Goal: Task Accomplishment & Management: Manage account settings

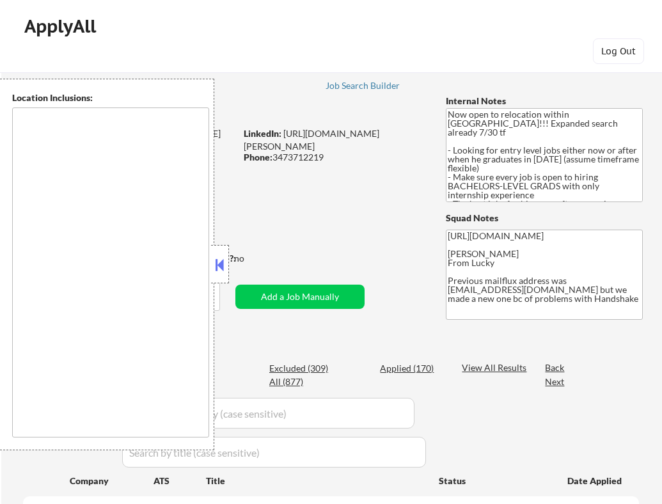
scroll to position [122, 0]
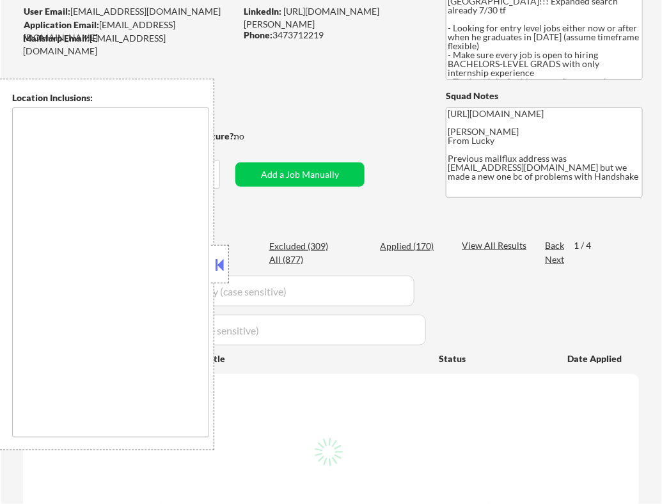
type textarea "country:[GEOGRAPHIC_DATA]"
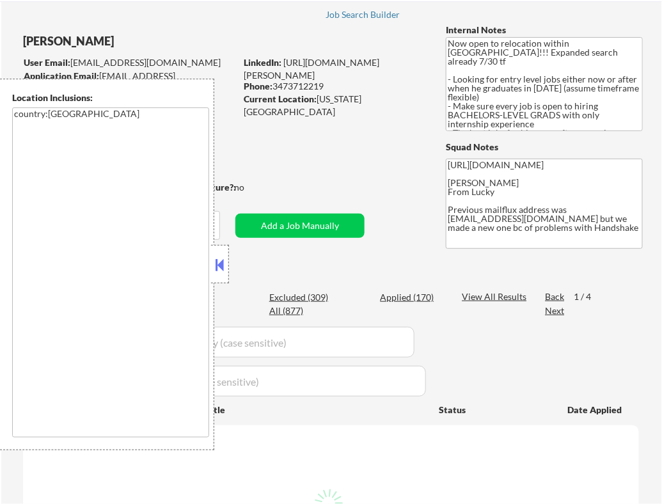
select select ""pending""
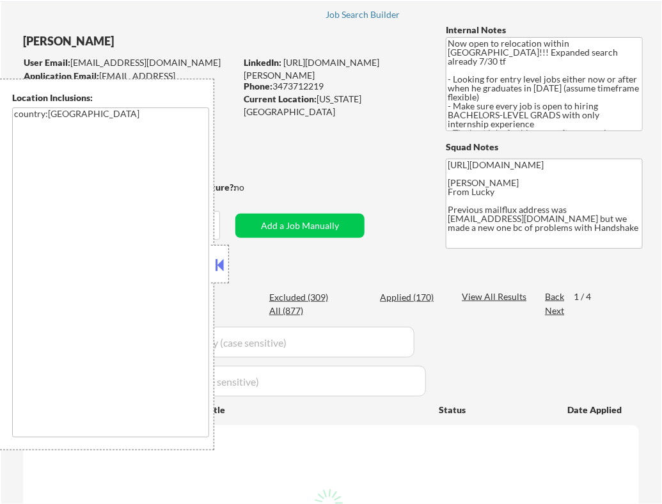
select select ""pending""
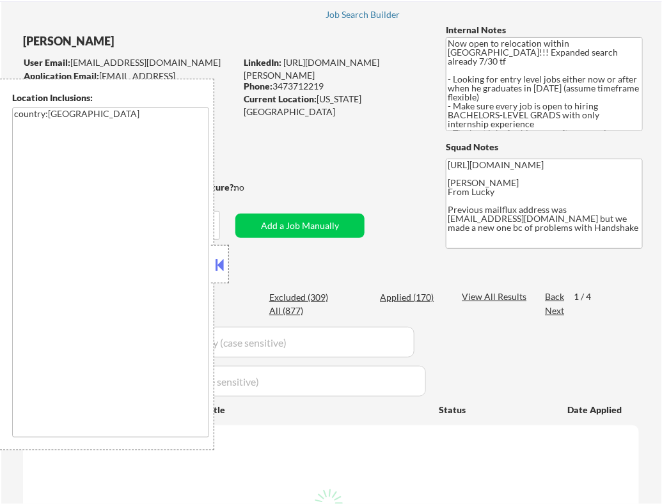
select select ""pending""
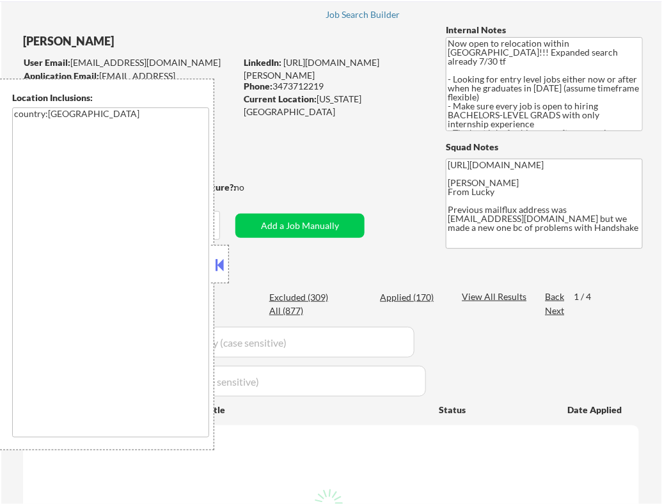
select select ""pending""
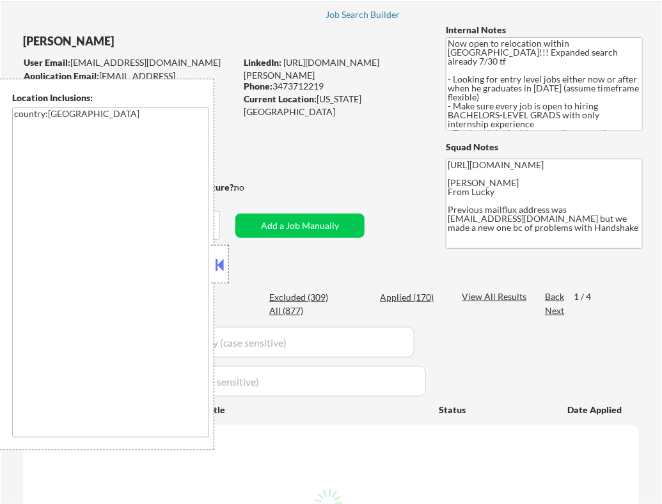
select select ""pending""
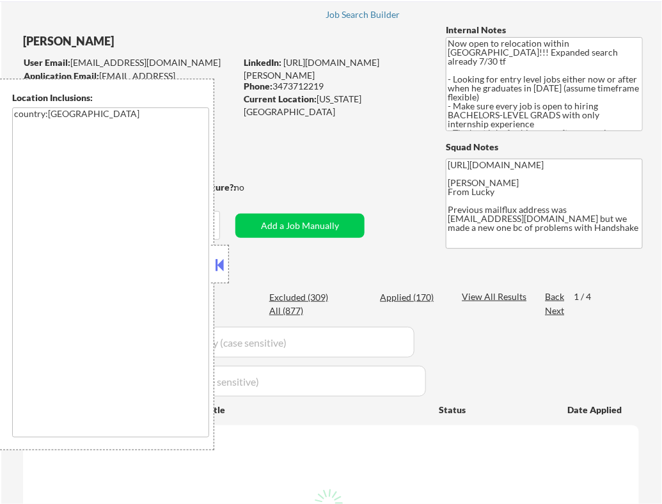
select select ""pending""
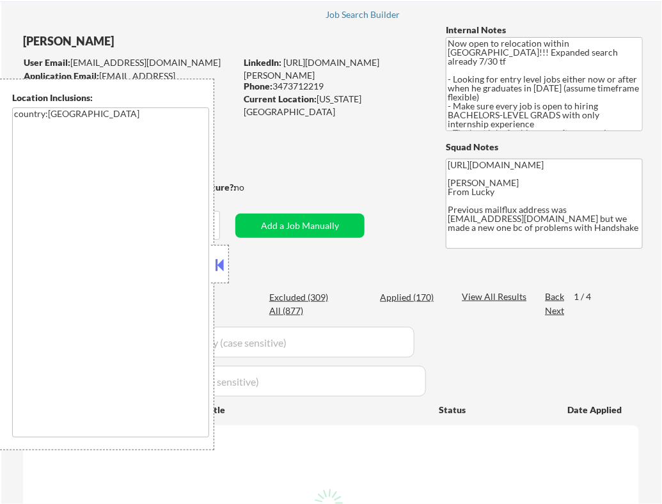
select select ""pending""
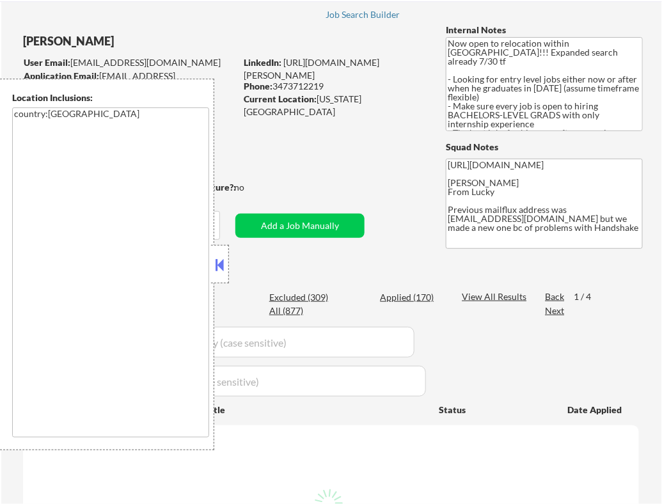
select select ""pending""
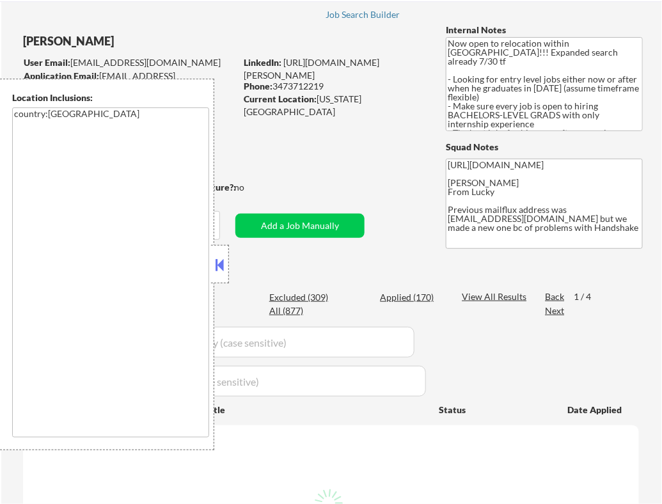
select select ""pending""
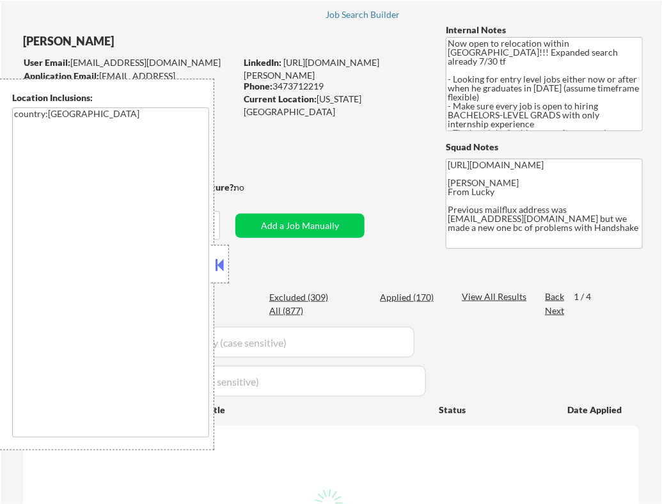
select select ""pending""
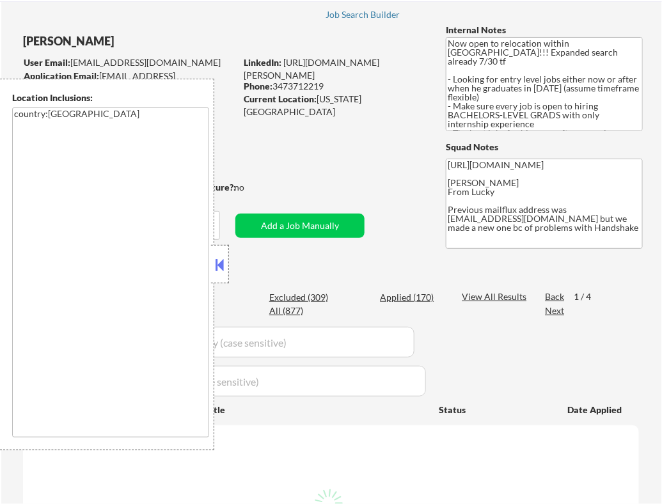
select select ""pending""
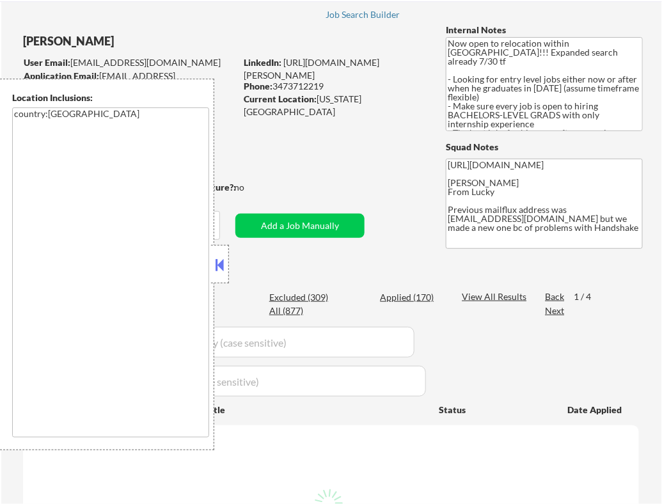
select select ""pending""
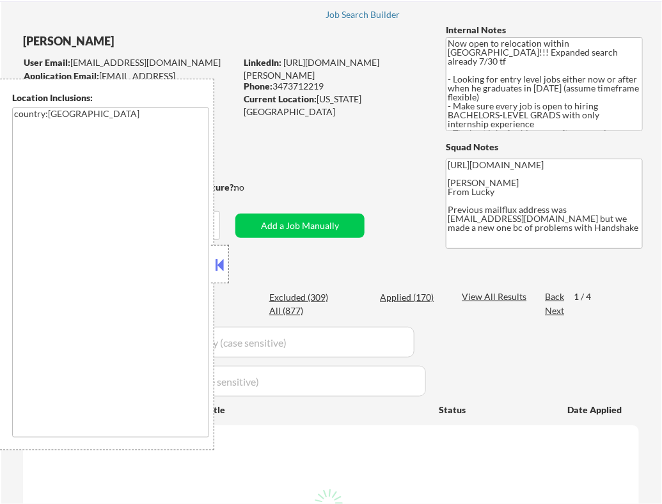
select select ""pending""
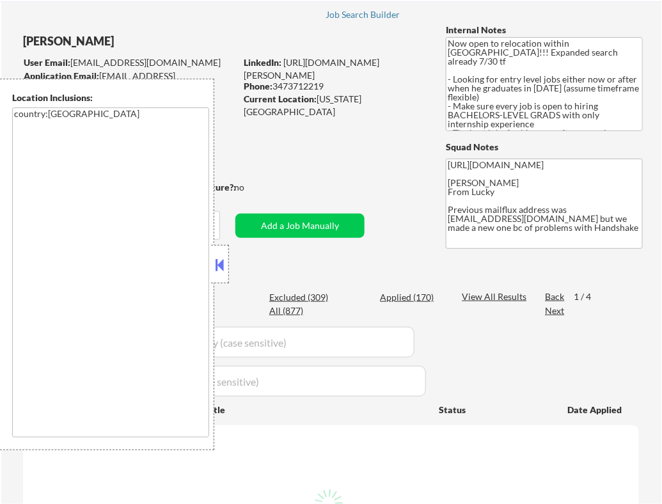
select select ""pending""
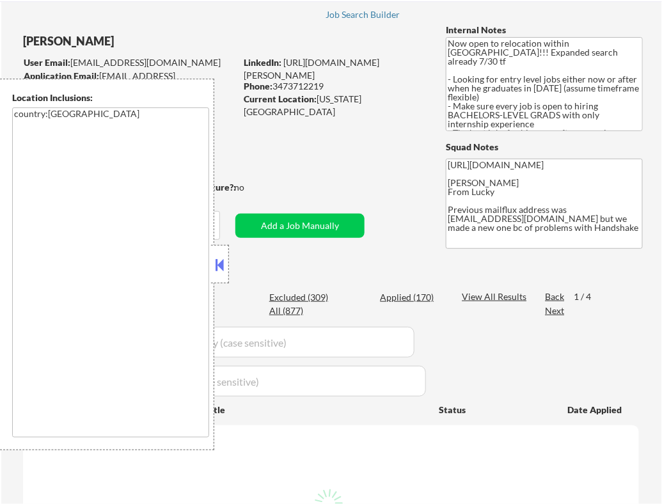
select select ""pending""
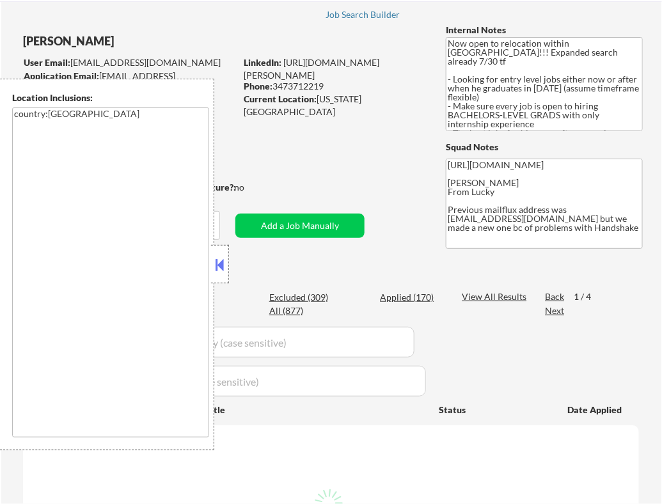
select select ""pending""
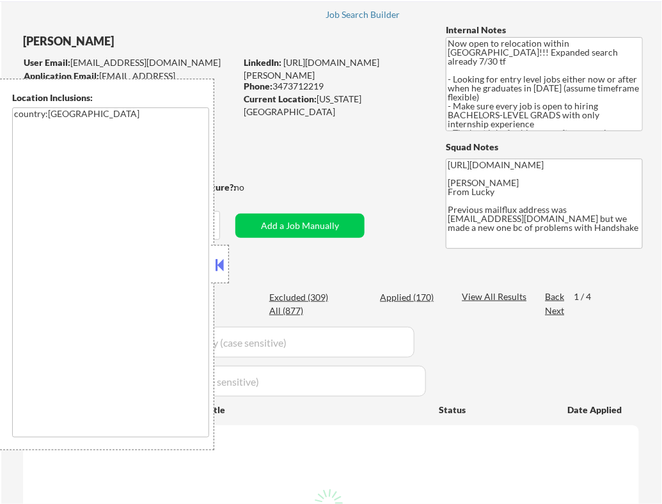
select select ""pending""
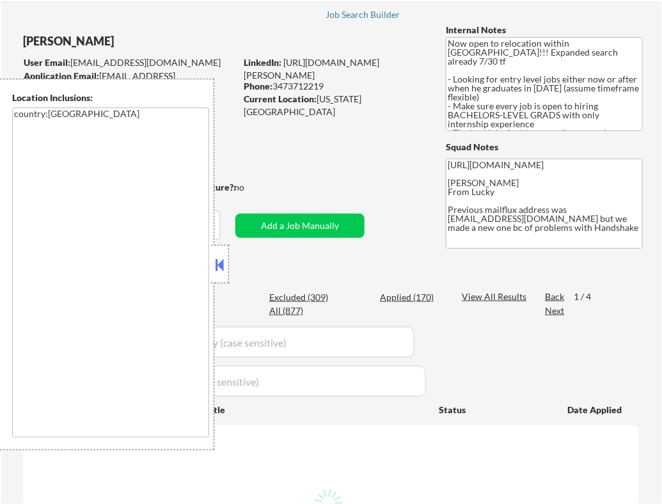
select select ""pending""
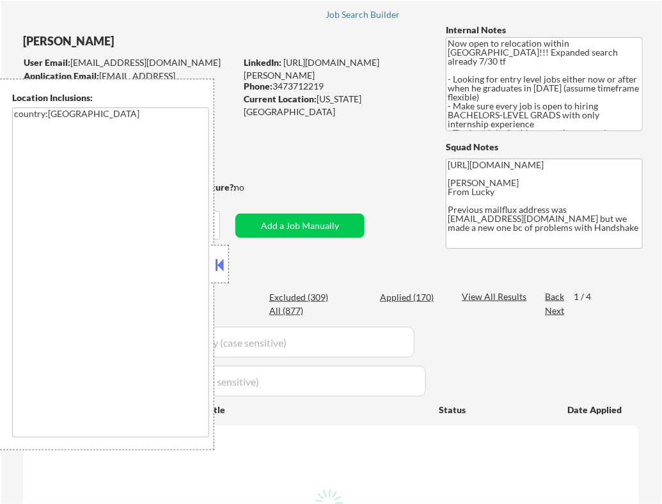
select select ""pending""
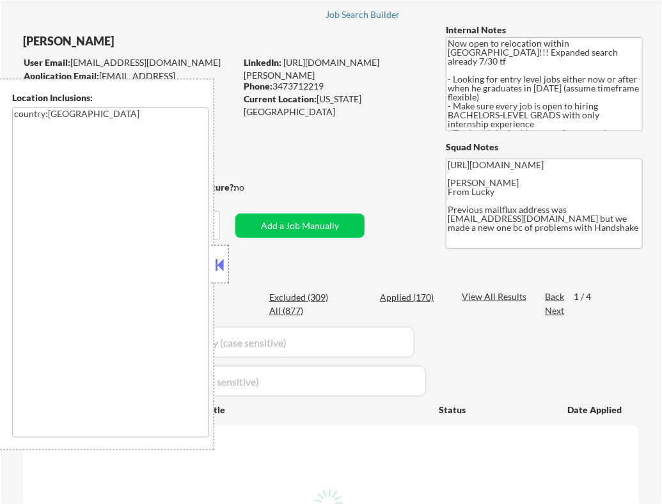
select select ""pending""
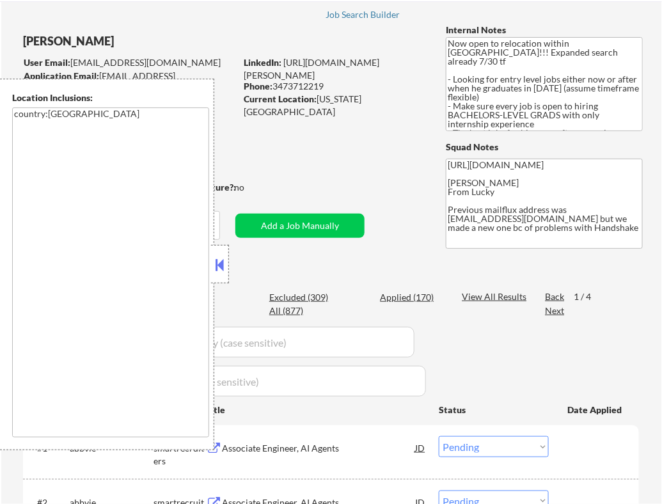
select select ""PLACEHOLDER_1427118222253""
select select ""pending""
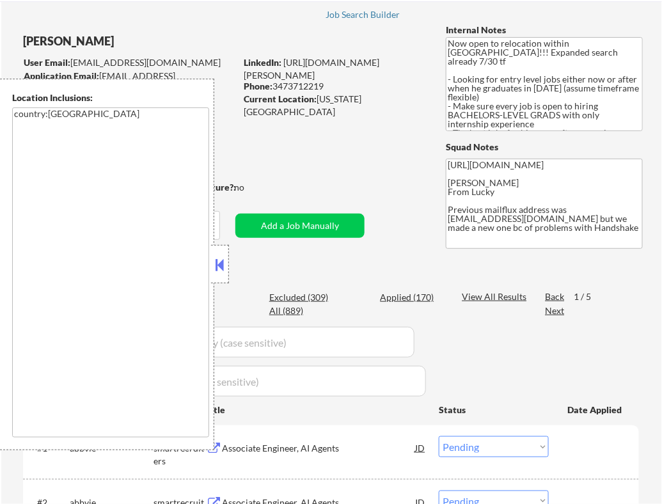
select select ""pending""
select select ""PLACEHOLDER_1427118222253""
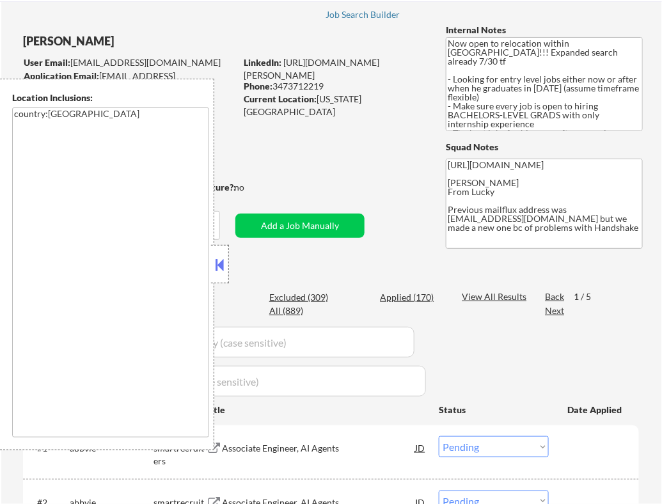
select select ""PLACEHOLDER_1427118222253""
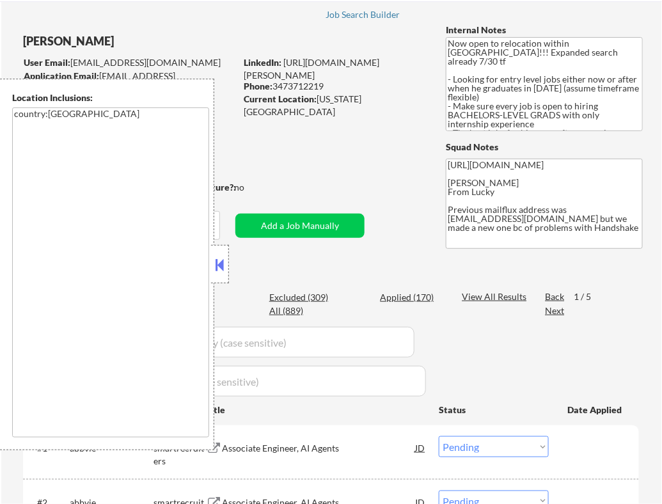
select select ""PLACEHOLDER_1427118222253""
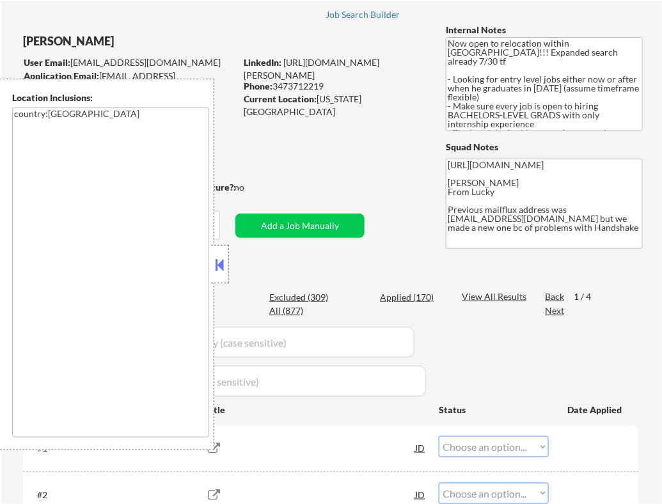
select select ""pending""
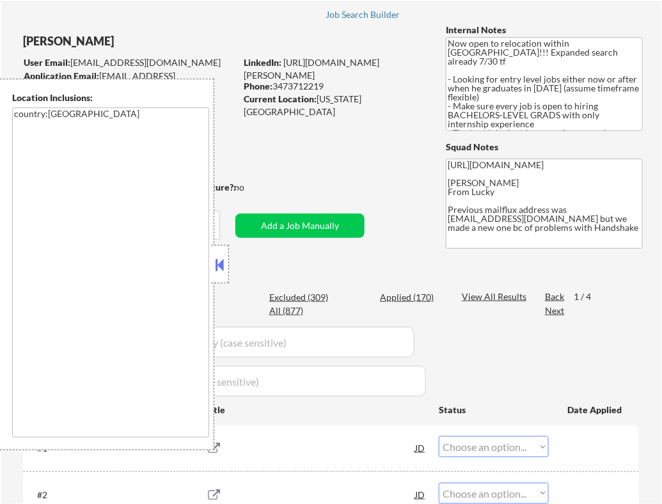
select select ""pending""
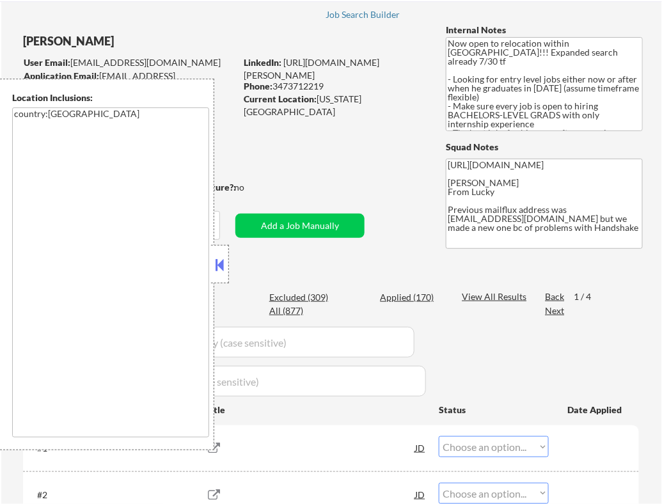
select select ""pending""
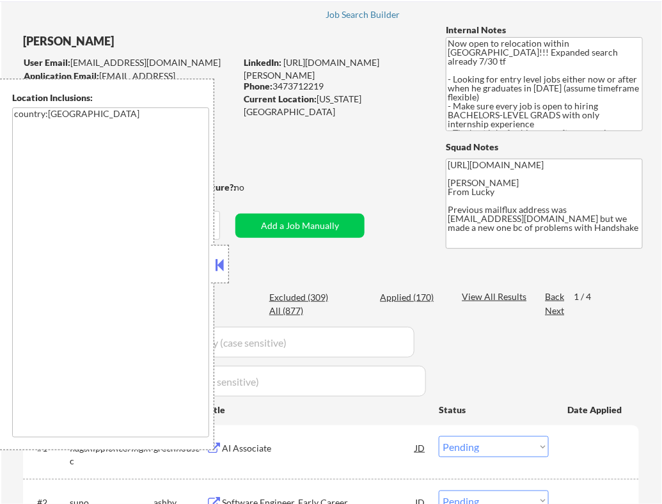
click at [207, 259] on textarea "country:US" at bounding box center [110, 272] width 197 height 330
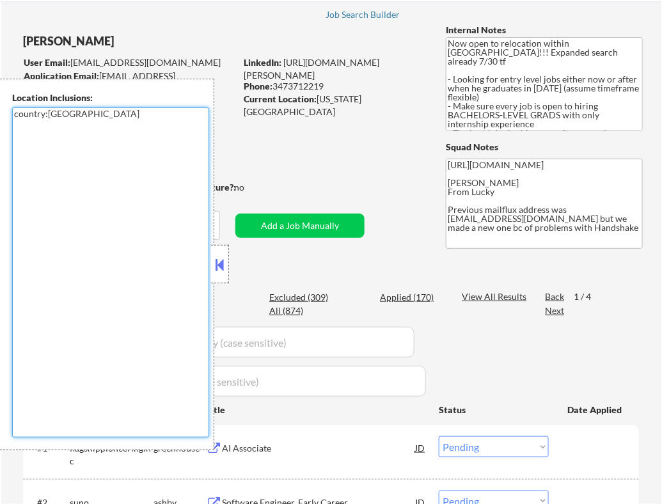
click at [223, 258] on button at bounding box center [220, 264] width 14 height 19
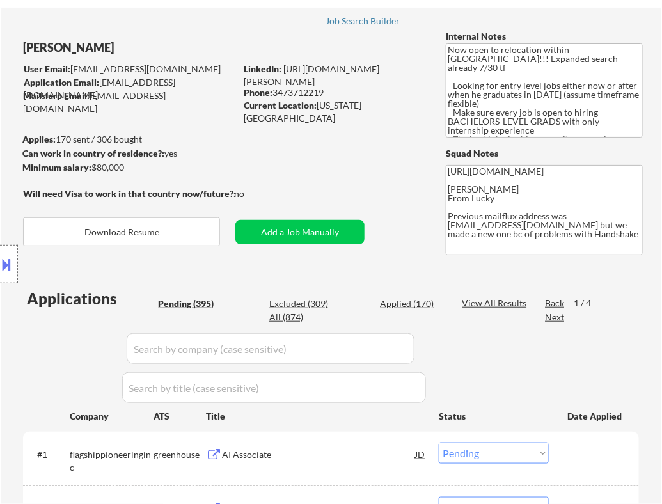
scroll to position [38, 0]
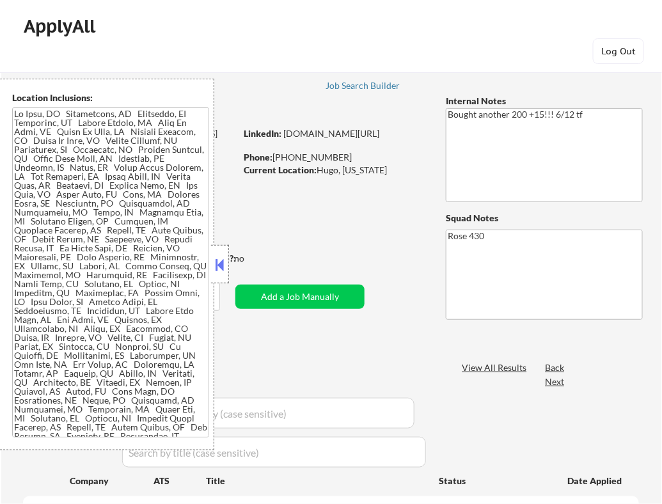
select select ""pending""
click at [221, 262] on button at bounding box center [220, 264] width 14 height 19
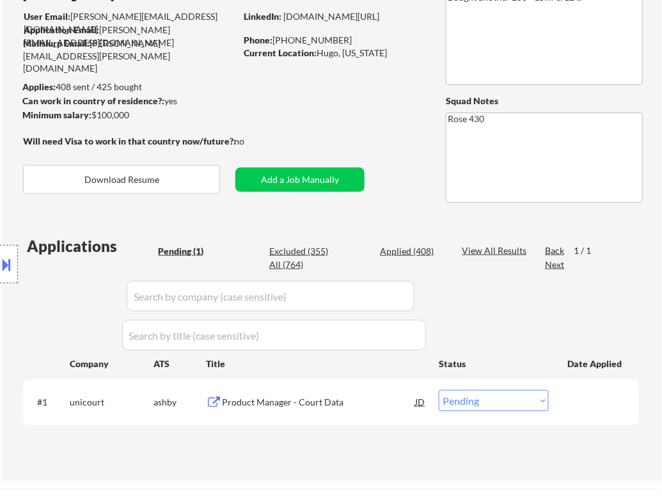
scroll to position [121, 0]
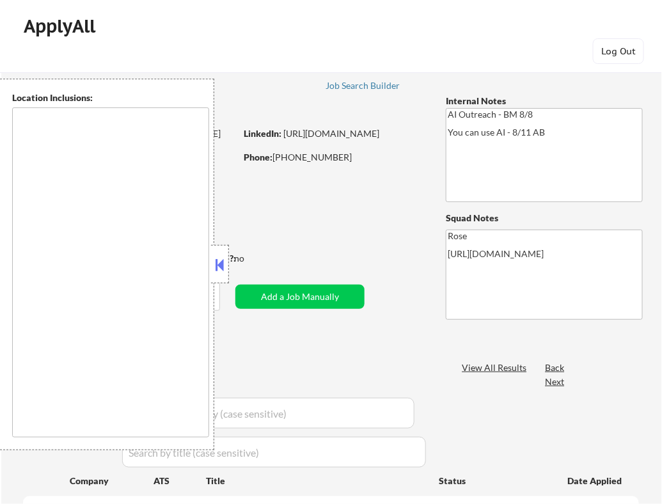
type textarea "Fountain Valley, CA Huntington Beach, CA Costa Mesa, CA Santa Ana, CA Garden Gr…"
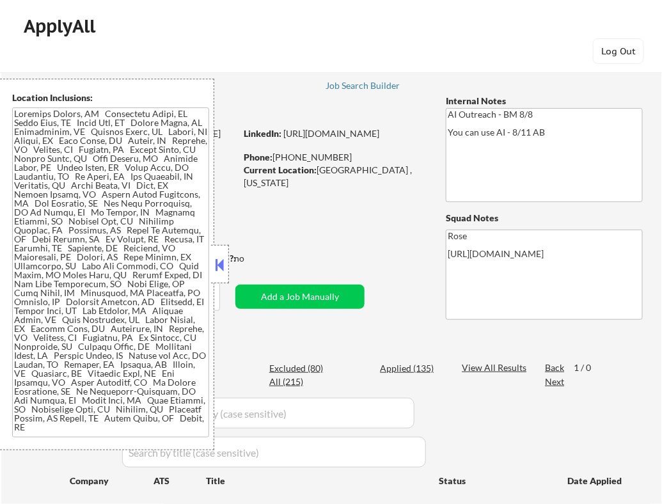
click at [219, 262] on button at bounding box center [220, 264] width 14 height 19
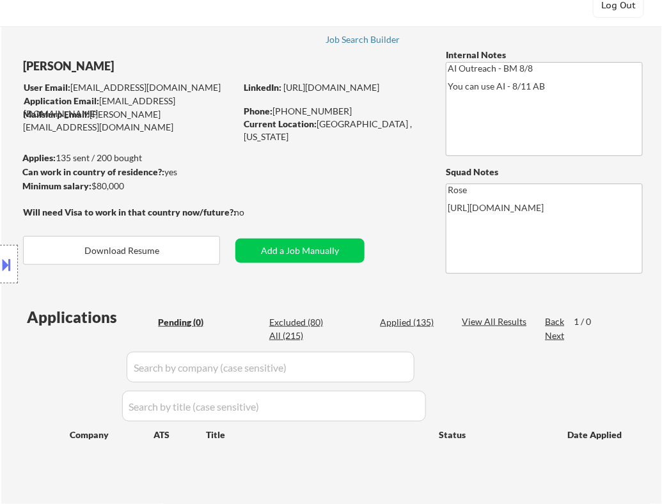
scroll to position [13, 0]
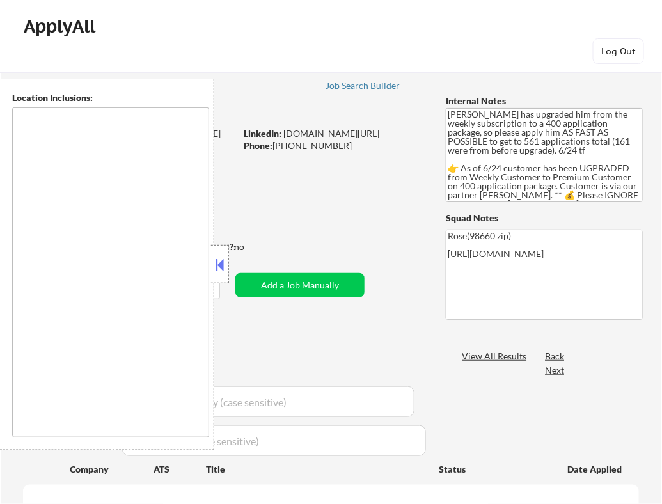
type textarea "[GEOGRAPHIC_DATA], OR [GEOGRAPHIC_DATA], [GEOGRAPHIC_DATA] [GEOGRAPHIC_DATA], […"
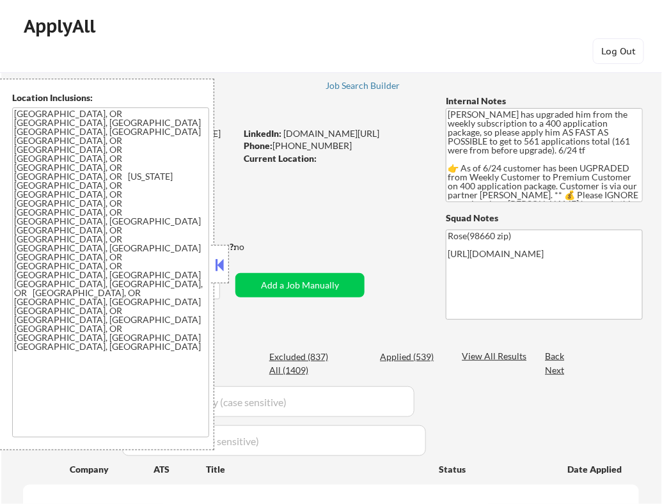
select select ""pending""
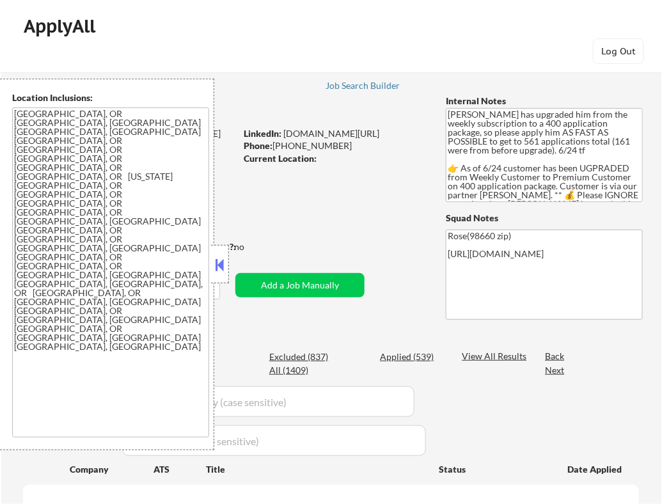
select select ""pending""
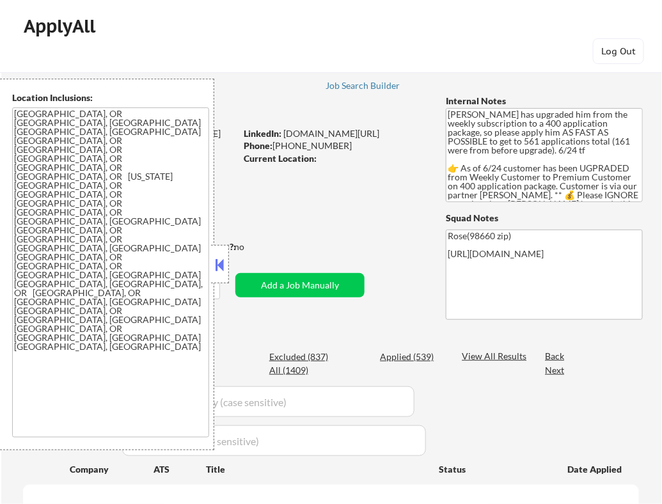
select select ""pending""
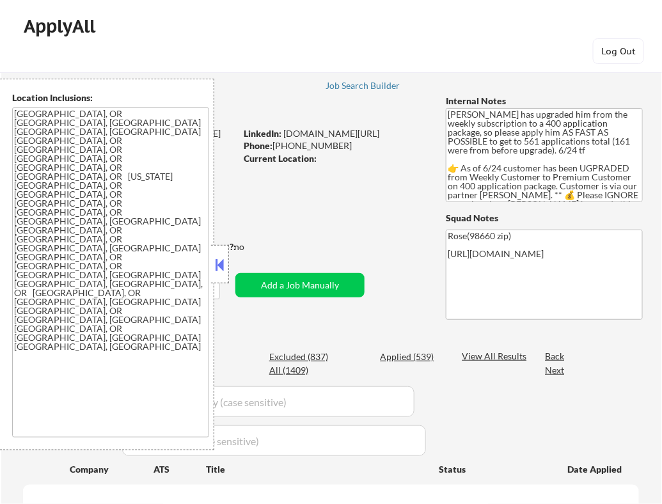
select select ""pending""
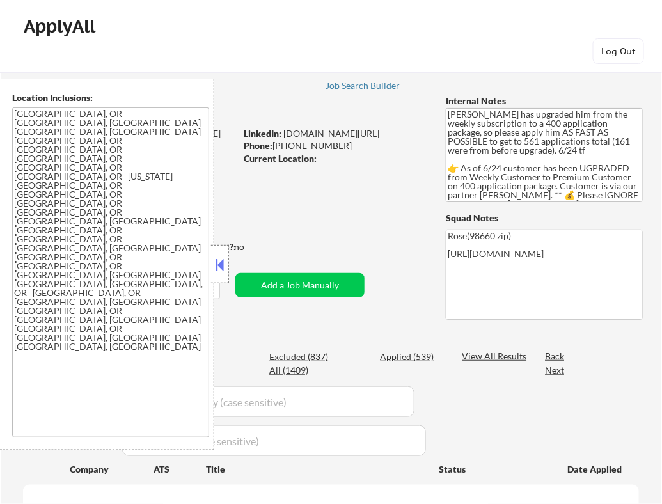
select select ""pending""
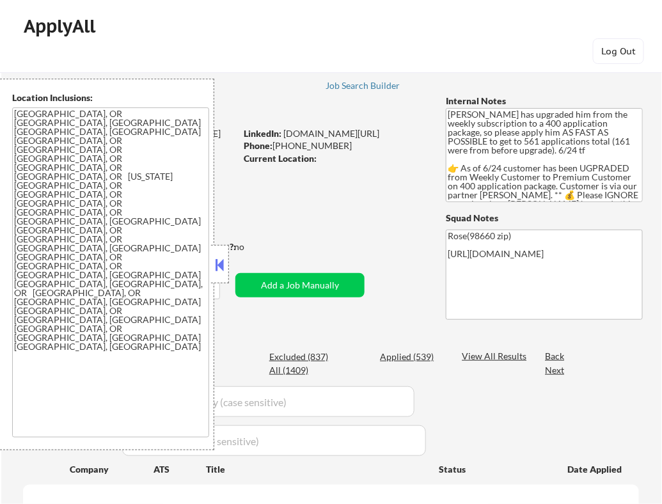
select select ""pending""
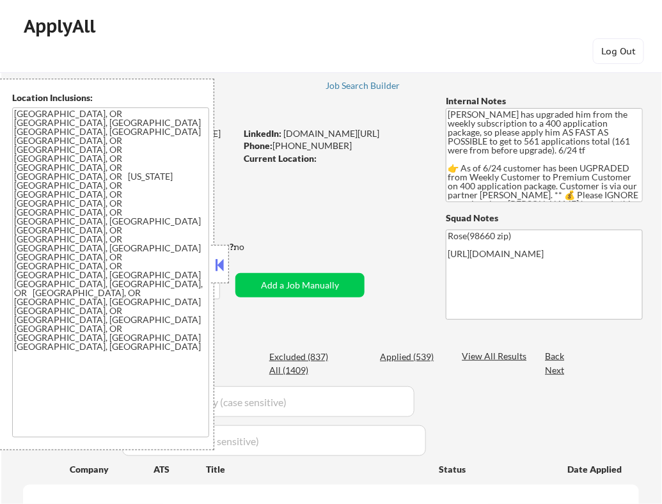
select select ""pending""
click at [221, 260] on button at bounding box center [220, 264] width 14 height 19
click at [219, 269] on button at bounding box center [220, 264] width 14 height 19
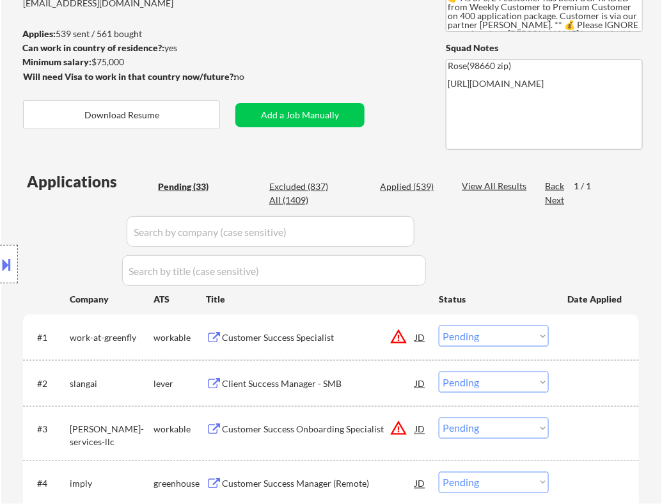
scroll to position [170, 0]
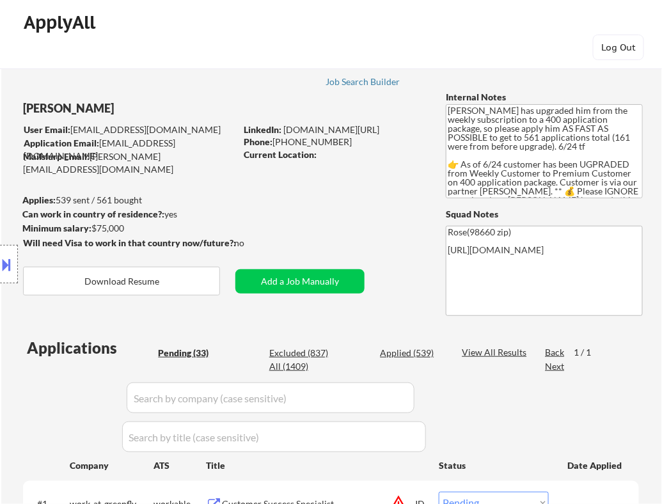
scroll to position [0, 0]
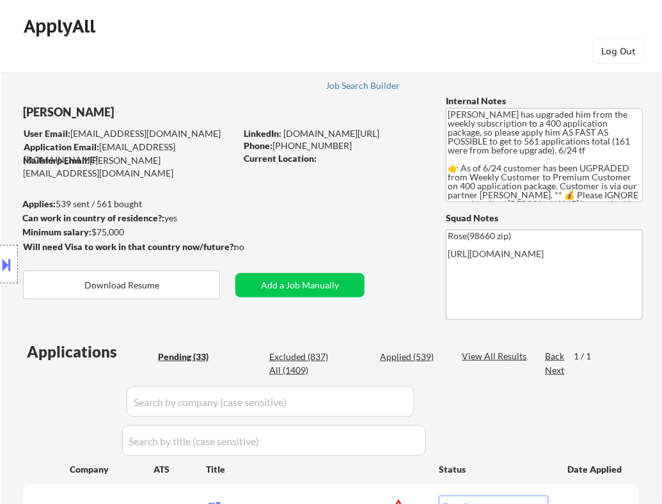
click at [341, 93] on link "Job Search Builder" at bounding box center [363, 87] width 75 height 13
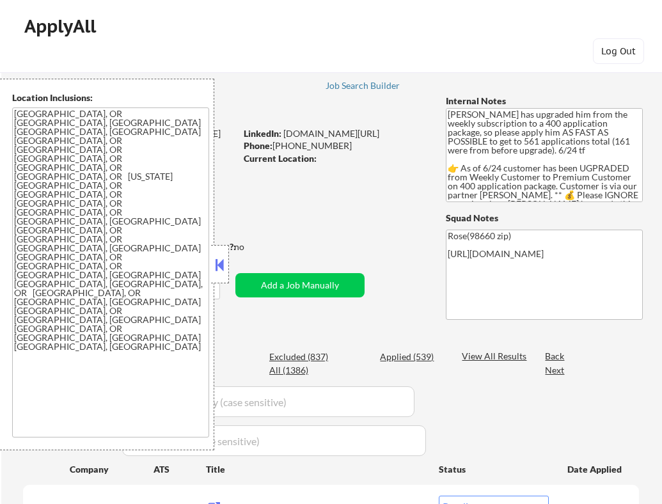
select select ""pending""
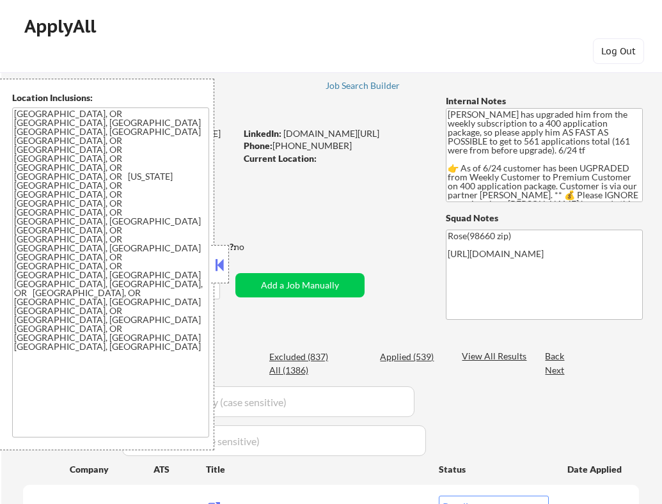
select select ""pending""
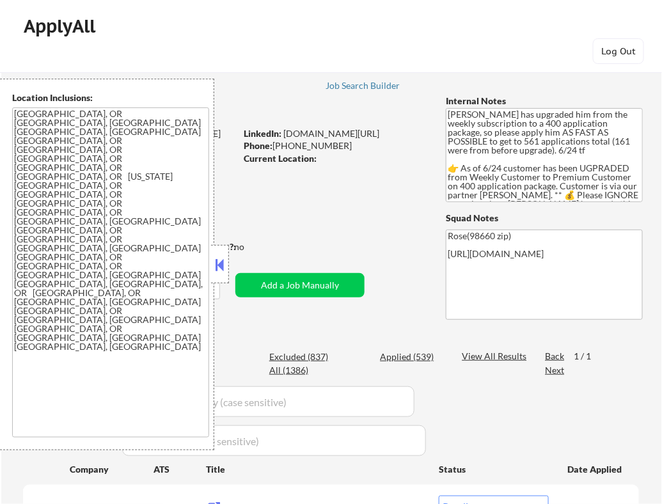
click at [219, 264] on button at bounding box center [220, 264] width 14 height 19
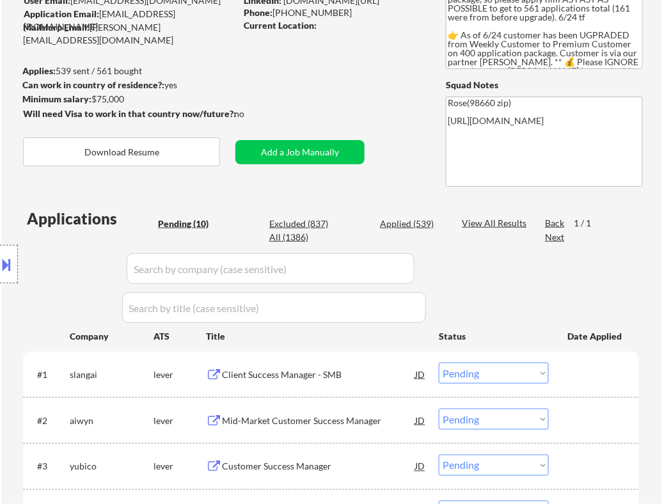
scroll to position [139, 0]
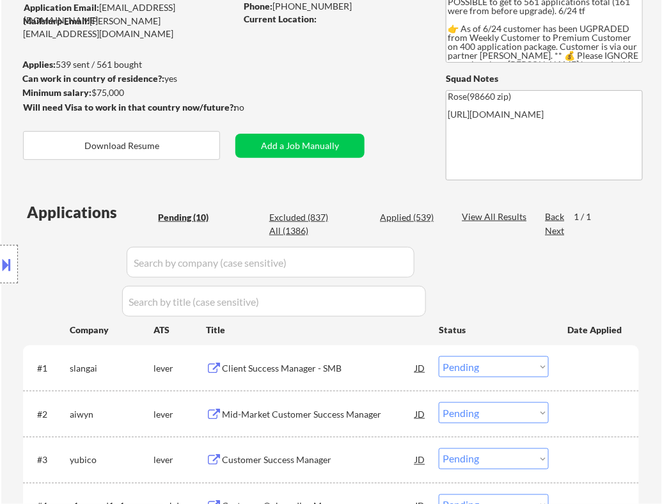
click at [329, 369] on div "Client Success Manager - SMB" at bounding box center [318, 368] width 193 height 13
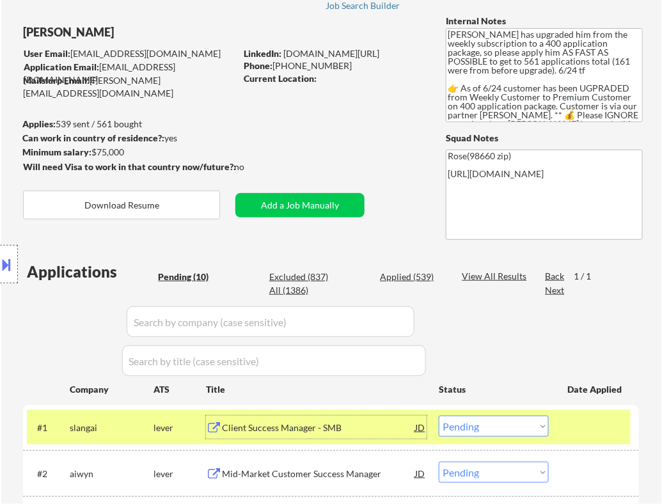
scroll to position [84, 0]
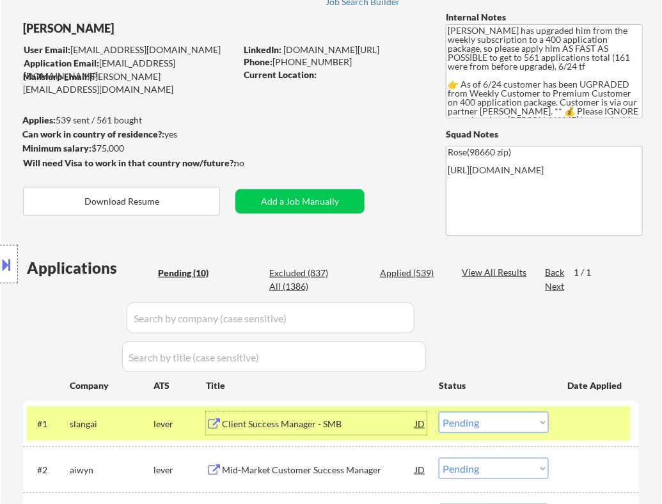
click at [475, 419] on select "Choose an option... Pending Applied Excluded (Questions) Excluded (Expired) Exc…" at bounding box center [494, 422] width 110 height 21
click at [439, 412] on select "Choose an option... Pending Applied Excluded (Questions) Excluded (Expired) Exc…" at bounding box center [494, 422] width 110 height 21
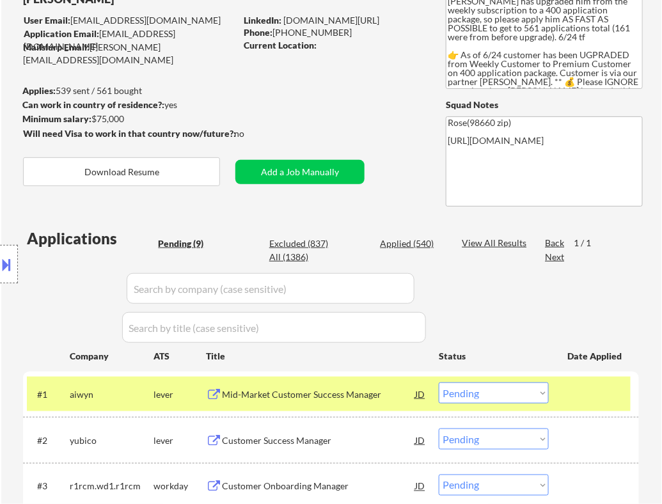
scroll to position [145, 0]
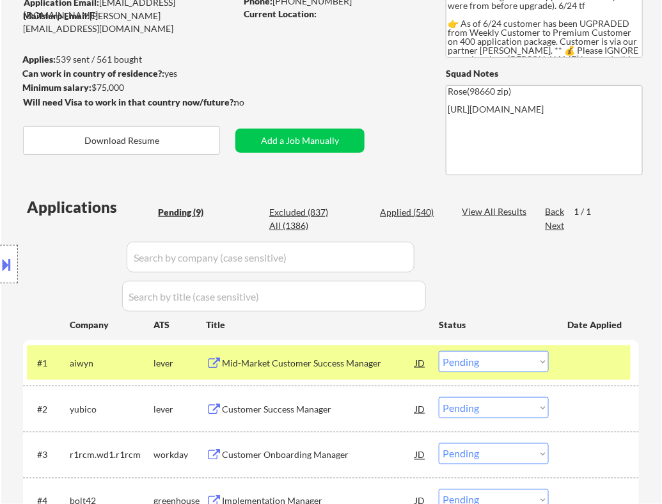
click at [387, 362] on div "Mid-Market Customer Success Manager" at bounding box center [318, 363] width 193 height 13
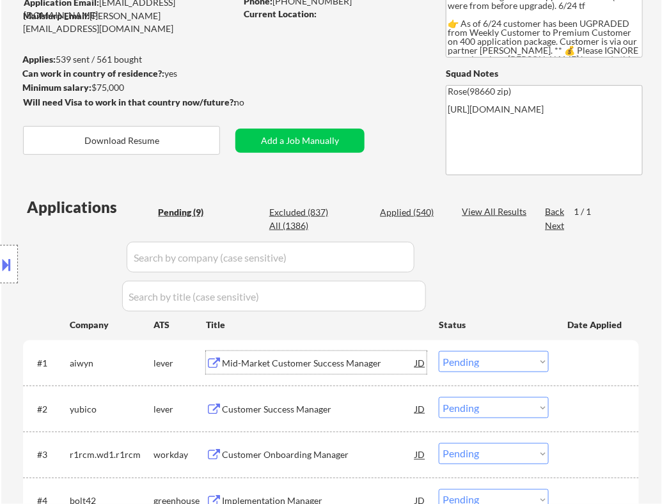
click at [495, 363] on select "Choose an option... Pending Applied Excluded (Questions) Excluded (Expired) Exc…" at bounding box center [494, 361] width 110 height 21
click at [439, 351] on select "Choose an option... Pending Applied Excluded (Questions) Excluded (Expired) Exc…" at bounding box center [494, 361] width 110 height 21
click at [358, 365] on div "Customer Success Manager" at bounding box center [318, 363] width 193 height 13
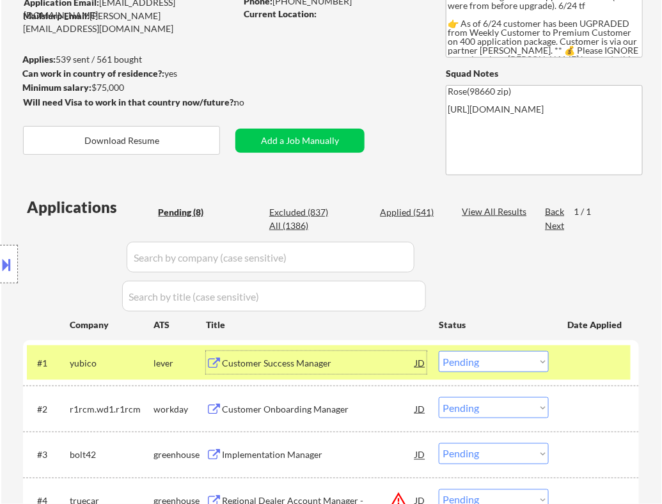
click at [526, 367] on select "Choose an option... Pending Applied Excluded (Questions) Excluded (Expired) Exc…" at bounding box center [494, 361] width 110 height 21
click at [439, 351] on select "Choose an option... Pending Applied Excluded (Questions) Excluded (Expired) Exc…" at bounding box center [494, 361] width 110 height 21
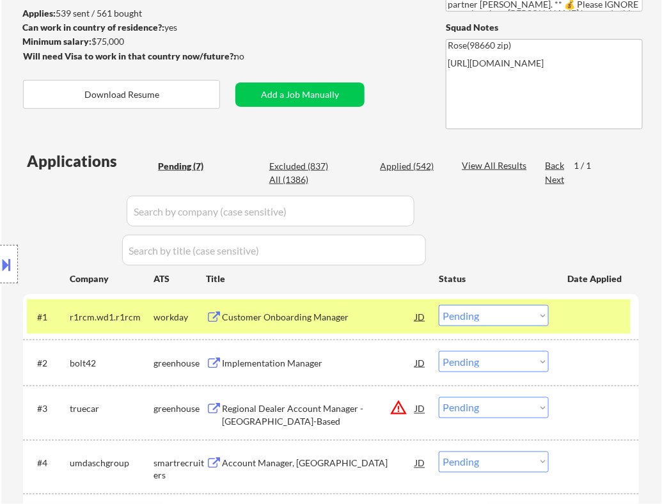
scroll to position [189, 0]
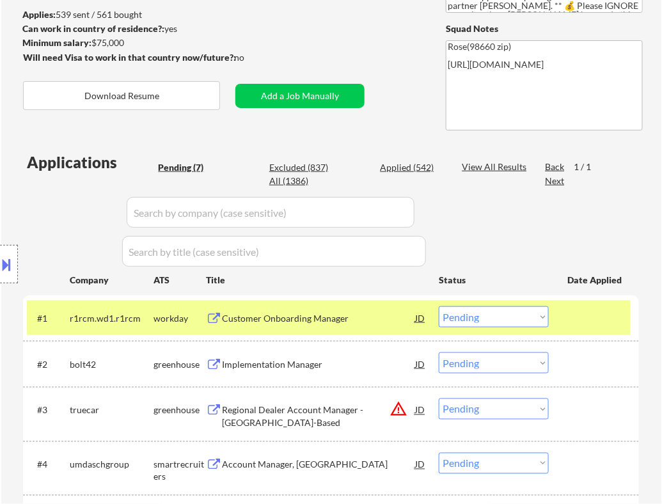
click at [374, 325] on div "Customer Onboarding Manager" at bounding box center [318, 317] width 193 height 23
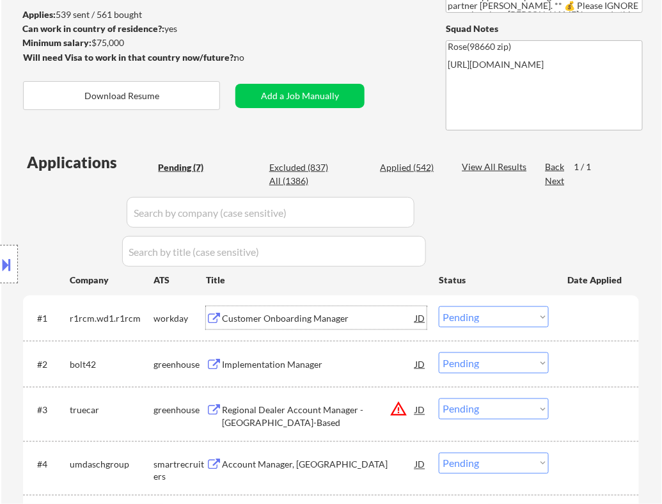
click at [518, 323] on select "Choose an option... Pending Applied Excluded (Questions) Excluded (Expired) Exc…" at bounding box center [494, 316] width 110 height 21
click at [439, 306] on select "Choose an option... Pending Applied Excluded (Questions) Excluded (Expired) Exc…" at bounding box center [494, 316] width 110 height 21
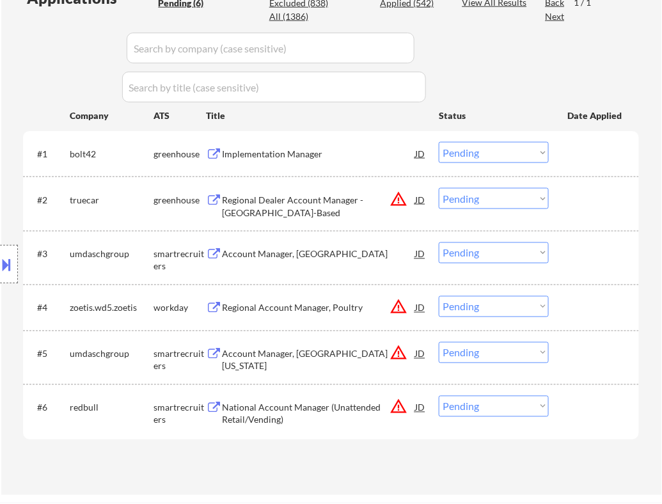
scroll to position [354, 0]
click at [360, 155] on div "Implementation Manager" at bounding box center [318, 153] width 193 height 13
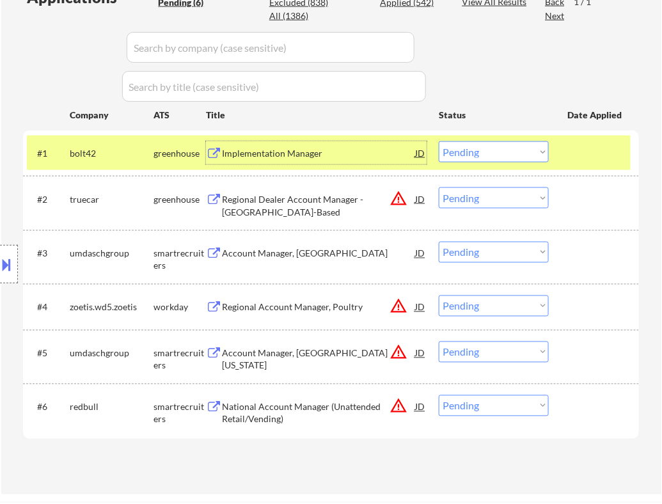
click at [503, 157] on select "Choose an option... Pending Applied Excluded (Questions) Excluded (Expired) Exc…" at bounding box center [494, 151] width 110 height 21
click at [439, 141] on select "Choose an option... Pending Applied Excluded (Questions) Excluded (Expired) Exc…" at bounding box center [494, 151] width 110 height 21
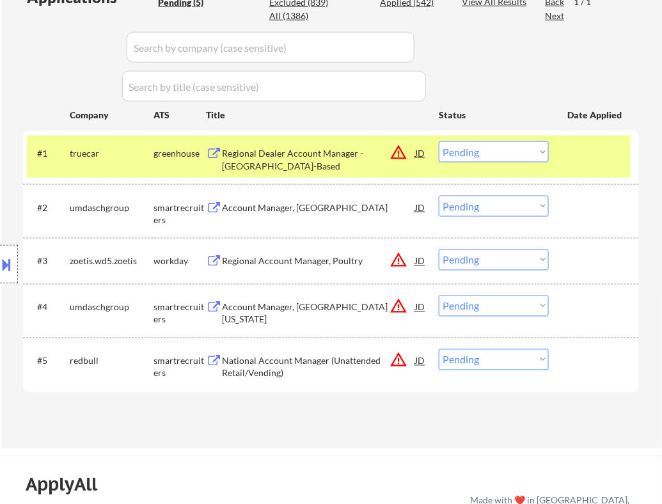
click at [346, 161] on div "Regional Dealer Account Manager - West - Field-Based" at bounding box center [318, 159] width 193 height 25
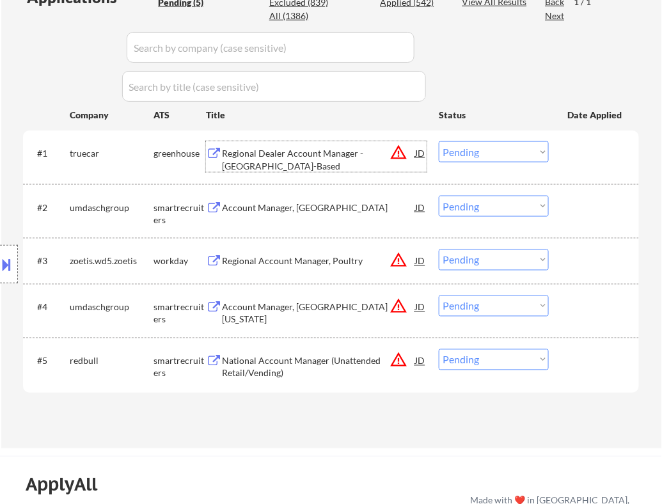
click at [517, 157] on select "Choose an option... Pending Applied Excluded (Questions) Excluded (Expired) Exc…" at bounding box center [494, 151] width 110 height 21
click at [439, 141] on select "Choose an option... Pending Applied Excluded (Questions) Excluded (Expired) Exc…" at bounding box center [494, 151] width 110 height 21
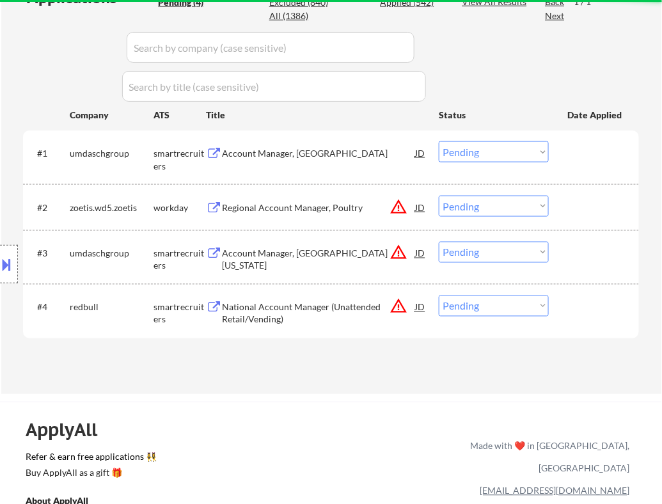
click at [361, 146] on div "Account Manager, Nashville" at bounding box center [318, 152] width 193 height 23
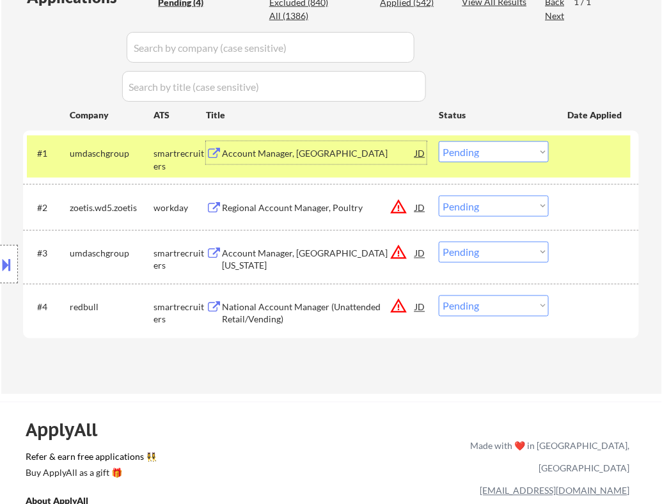
click at [483, 155] on select "Choose an option... Pending Applied Excluded (Questions) Excluded (Expired) Exc…" at bounding box center [494, 151] width 110 height 21
click at [439, 141] on select "Choose an option... Pending Applied Excluded (Questions) Excluded (Expired) Exc…" at bounding box center [494, 151] width 110 height 21
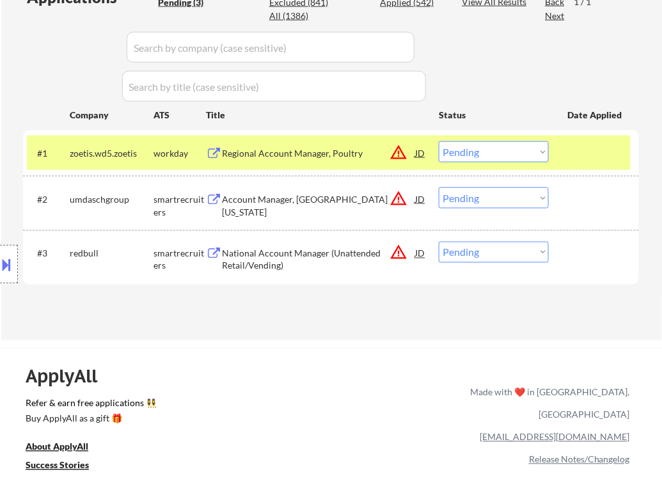
click at [352, 155] on div "Regional Account Manager, Poultry" at bounding box center [318, 153] width 193 height 13
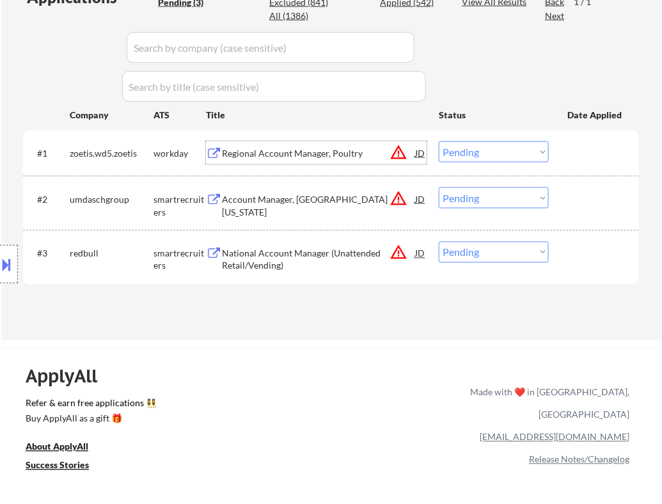
click at [512, 156] on select "Choose an option... Pending Applied Excluded (Questions) Excluded (Expired) Exc…" at bounding box center [494, 151] width 110 height 21
click at [439, 141] on select "Choose an option... Pending Applied Excluded (Questions) Excluded (Expired) Exc…" at bounding box center [494, 151] width 110 height 21
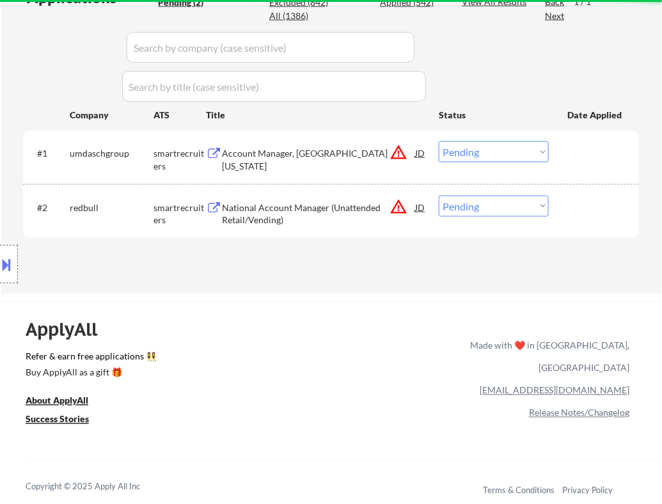
click at [357, 151] on div "Account Manager, Denver Metro & Colorado Springs" at bounding box center [318, 159] width 193 height 25
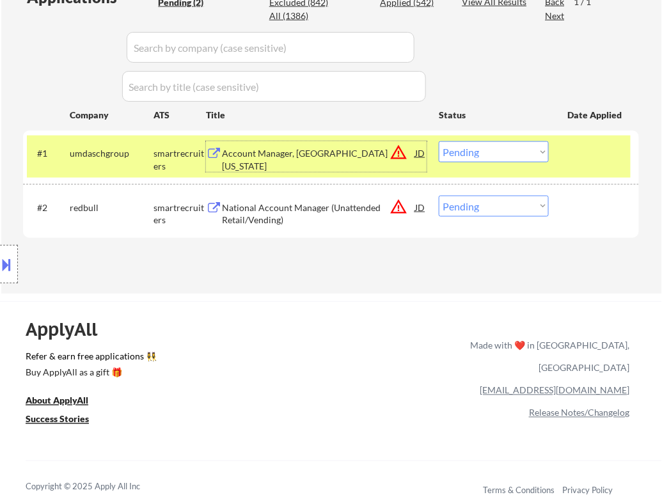
click at [527, 146] on select "Choose an option... Pending Applied Excluded (Questions) Excluded (Expired) Exc…" at bounding box center [494, 151] width 110 height 21
click at [439, 141] on select "Choose an option... Pending Applied Excluded (Questions) Excluded (Expired) Exc…" at bounding box center [494, 151] width 110 height 21
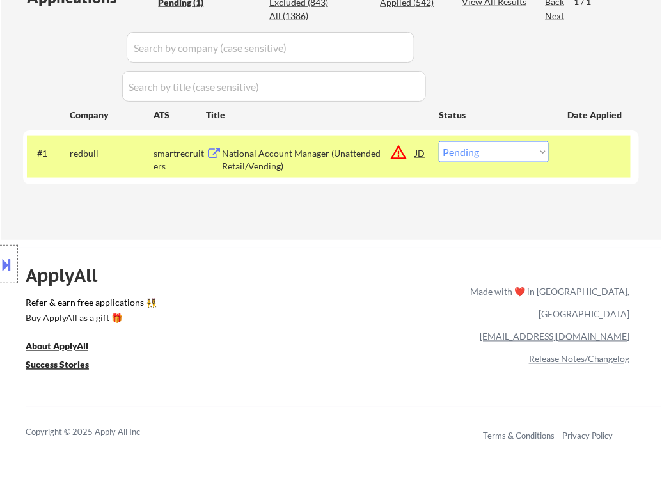
click at [349, 159] on div "National Account Manager (Unattended Retail/Vending)" at bounding box center [318, 159] width 193 height 25
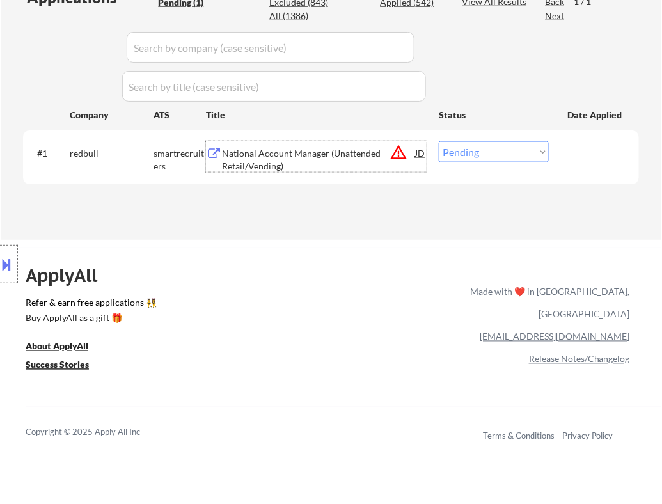
click at [501, 149] on select "Choose an option... Pending Applied Excluded (Questions) Excluded (Expired) Exc…" at bounding box center [494, 151] width 110 height 21
select select ""excluded__bad_match_""
click at [439, 141] on select "Choose an option... Pending Applied Excluded (Questions) Excluded (Expired) Exc…" at bounding box center [494, 151] width 110 height 21
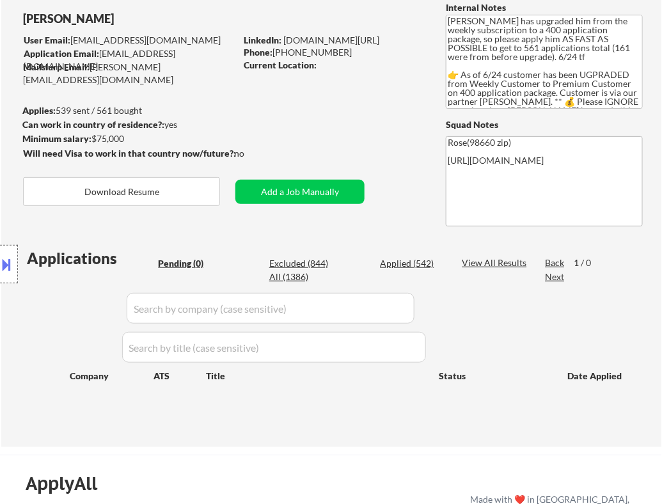
scroll to position [94, 0]
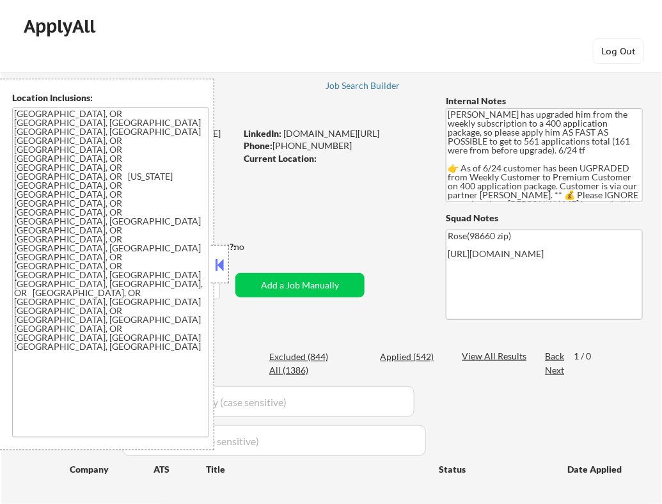
click at [207, 264] on textarea "[GEOGRAPHIC_DATA], OR [GEOGRAPHIC_DATA], [GEOGRAPHIC_DATA] [GEOGRAPHIC_DATA], […" at bounding box center [110, 272] width 197 height 330
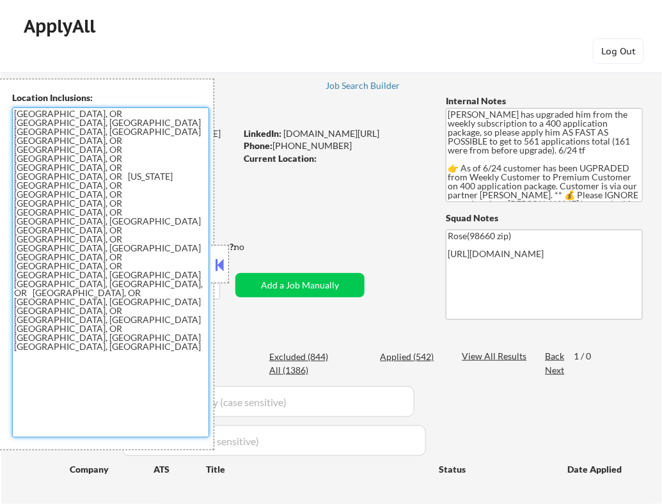
click at [221, 264] on button at bounding box center [220, 264] width 14 height 19
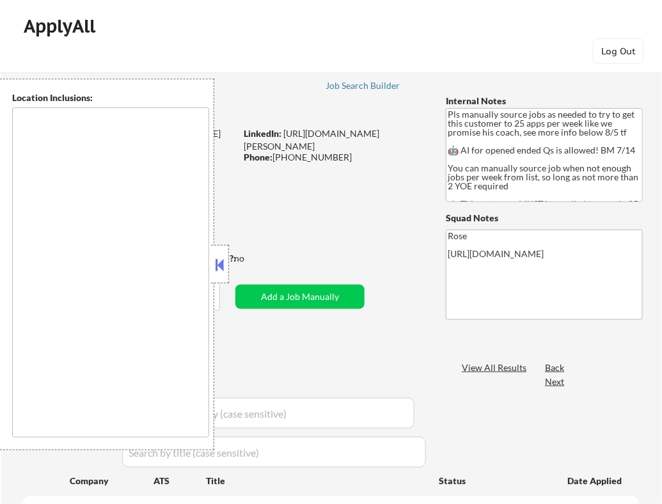
select select ""pending""
type textarea "Here is a list of metro areas, cities, and towns within approximately a 30-minu…"
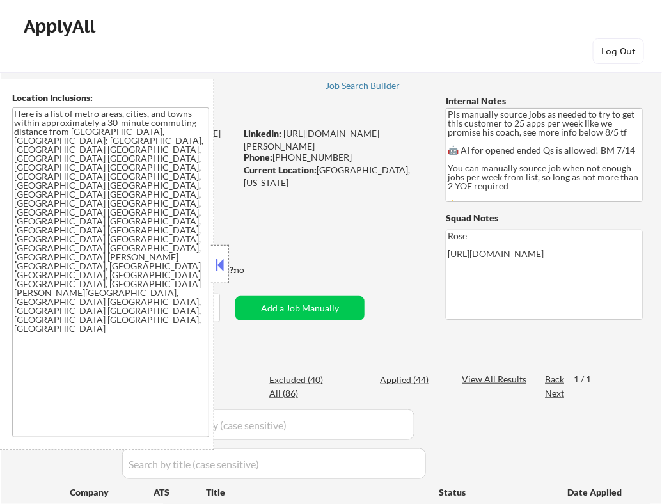
click at [218, 262] on button at bounding box center [220, 264] width 14 height 19
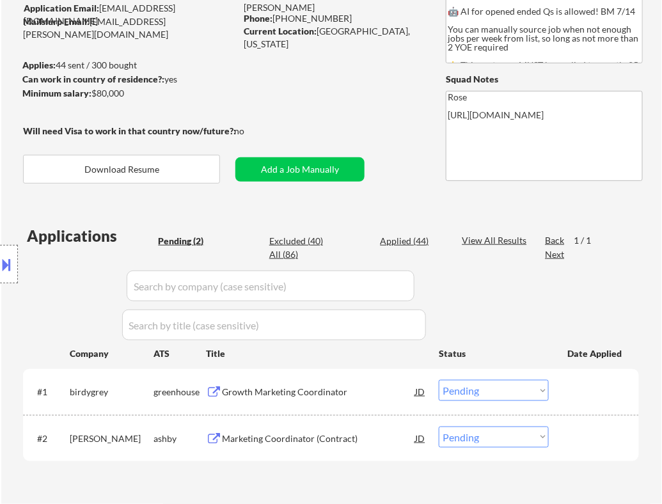
scroll to position [143, 0]
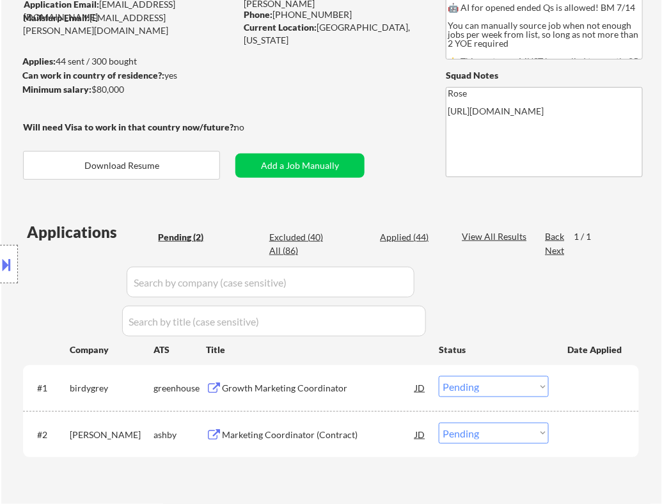
click at [330, 392] on div "Growth Marketing Coordinator" at bounding box center [318, 388] width 193 height 13
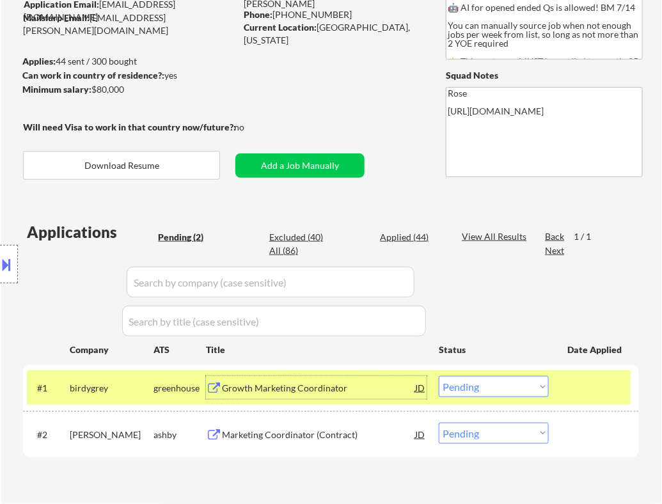
click at [483, 390] on select "Choose an option... Pending Applied Excluded (Questions) Excluded (Expired) Exc…" at bounding box center [494, 386] width 110 height 21
click at [439, 376] on select "Choose an option... Pending Applied Excluded (Questions) Excluded (Expired) Exc…" at bounding box center [494, 386] width 110 height 21
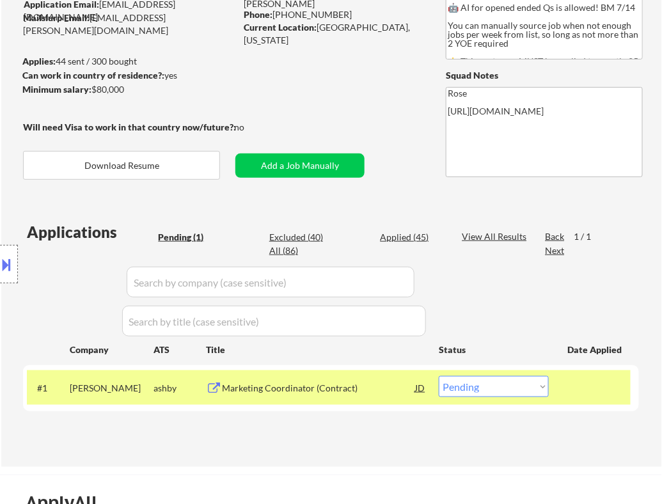
click at [359, 390] on div "Marketing Coordinator (Contract)" at bounding box center [318, 388] width 193 height 13
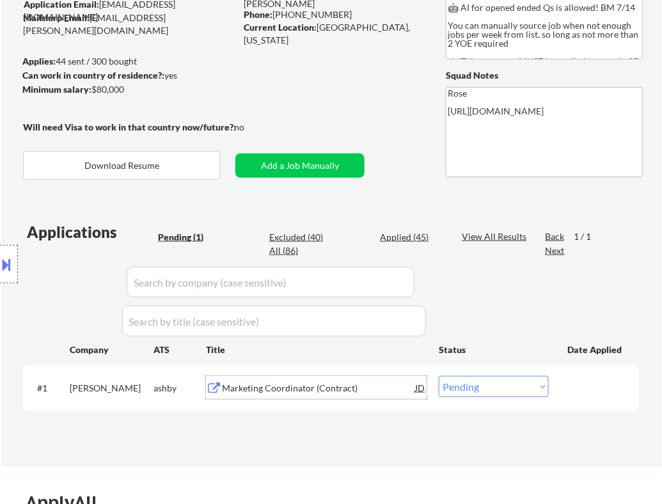
click at [497, 386] on select "Choose an option... Pending Applied Excluded (Questions) Excluded (Expired) Exc…" at bounding box center [494, 386] width 110 height 21
select select ""excluded__salary_""
click at [439, 376] on select "Choose an option... Pending Applied Excluded (Questions) Excluded (Expired) Exc…" at bounding box center [494, 386] width 110 height 21
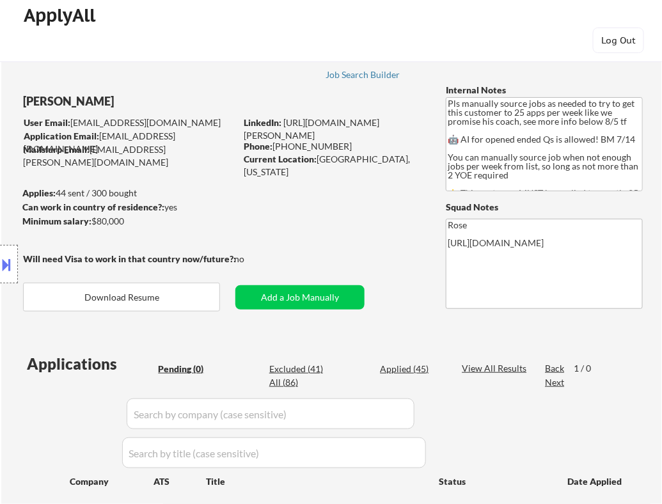
scroll to position [12, 0]
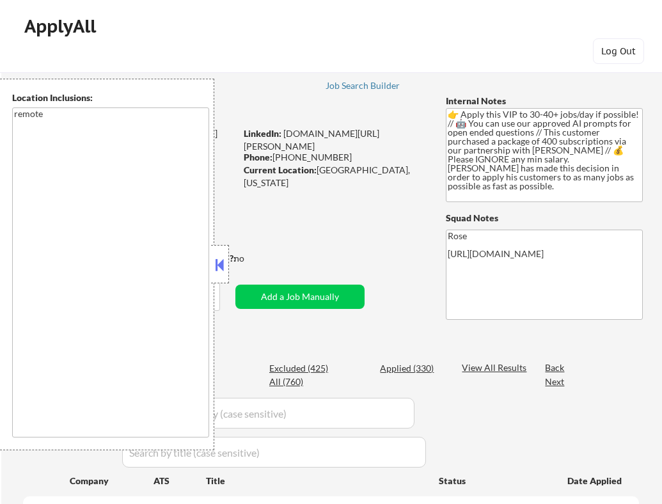
select select ""pending""
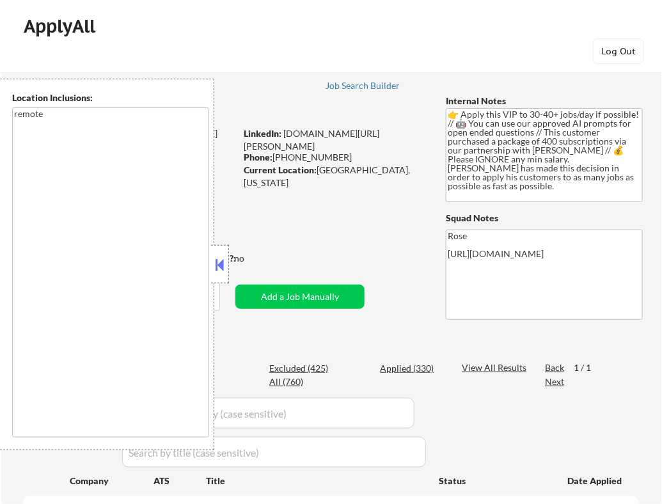
click at [216, 267] on button at bounding box center [220, 264] width 14 height 19
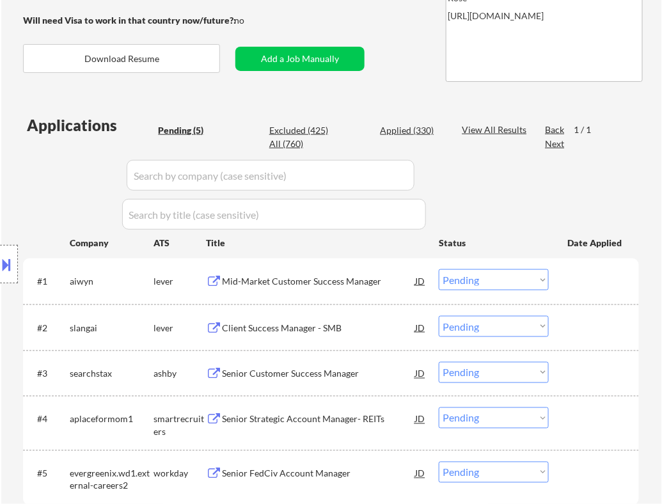
scroll to position [241, 0]
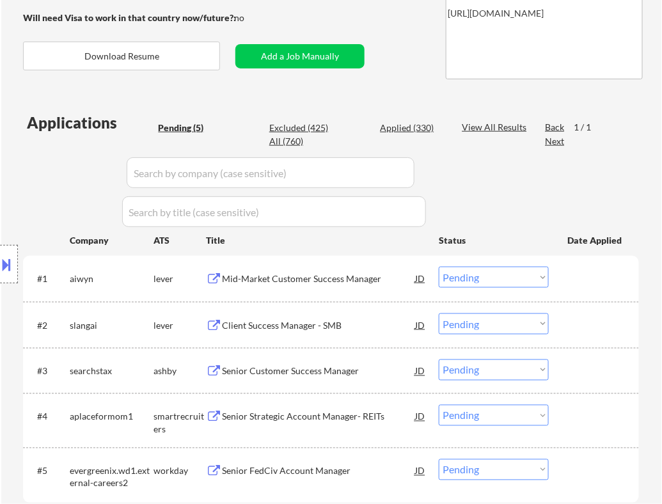
click at [324, 273] on div "Mid-Market Customer Success Manager" at bounding box center [318, 278] width 193 height 13
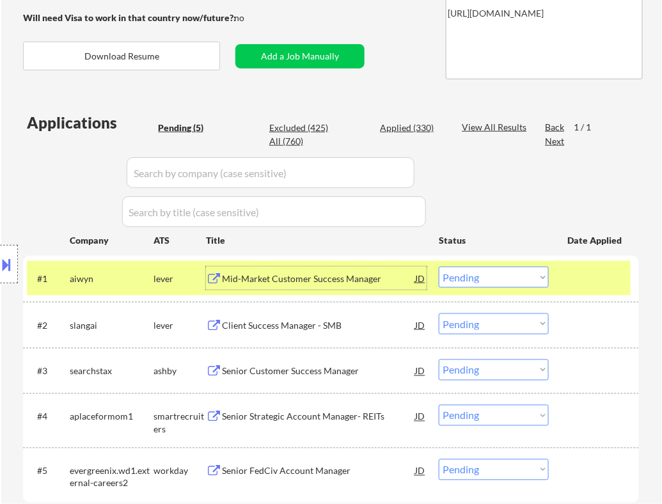
click at [528, 277] on select "Choose an option... Pending Applied Excluded (Questions) Excluded (Expired) Exc…" at bounding box center [494, 277] width 110 height 21
click at [439, 267] on select "Choose an option... Pending Applied Excluded (Questions) Excluded (Expired) Exc…" at bounding box center [494, 277] width 110 height 21
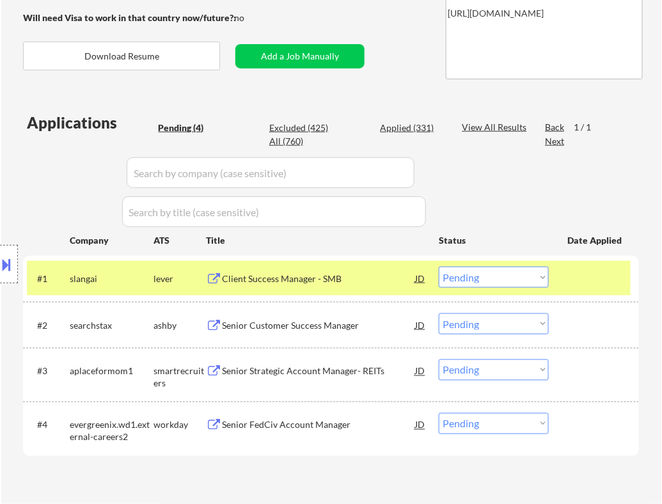
click at [374, 280] on div "Client Success Manager - SMB" at bounding box center [318, 278] width 193 height 13
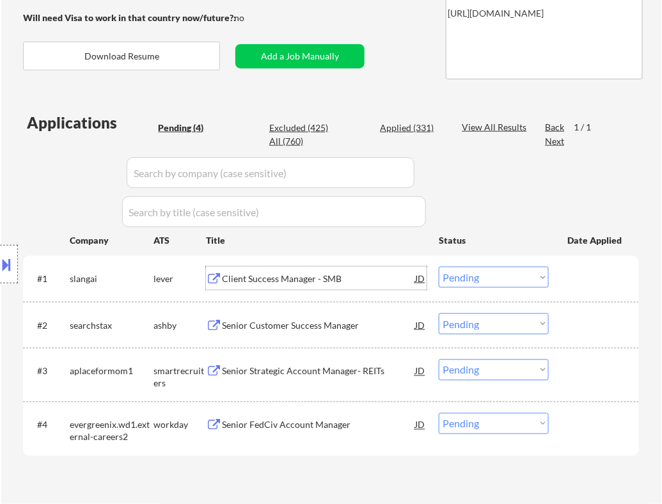
click at [473, 279] on select "Choose an option... Pending Applied Excluded (Questions) Excluded (Expired) Exc…" at bounding box center [494, 277] width 110 height 21
click at [439, 267] on select "Choose an option... Pending Applied Excluded (Questions) Excluded (Expired) Exc…" at bounding box center [494, 277] width 110 height 21
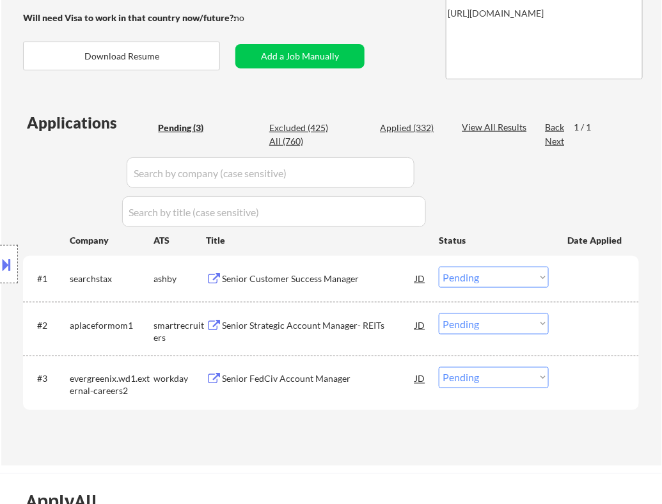
click at [333, 281] on div "Senior Customer Success Manager" at bounding box center [318, 278] width 193 height 13
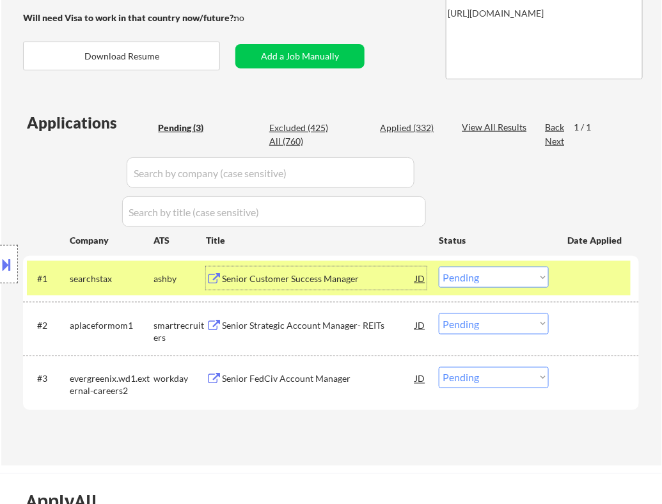
click at [476, 280] on select "Choose an option... Pending Applied Excluded (Questions) Excluded (Expired) Exc…" at bounding box center [494, 277] width 110 height 21
click at [439, 267] on select "Choose an option... Pending Applied Excluded (Questions) Excluded (Expired) Exc…" at bounding box center [494, 277] width 110 height 21
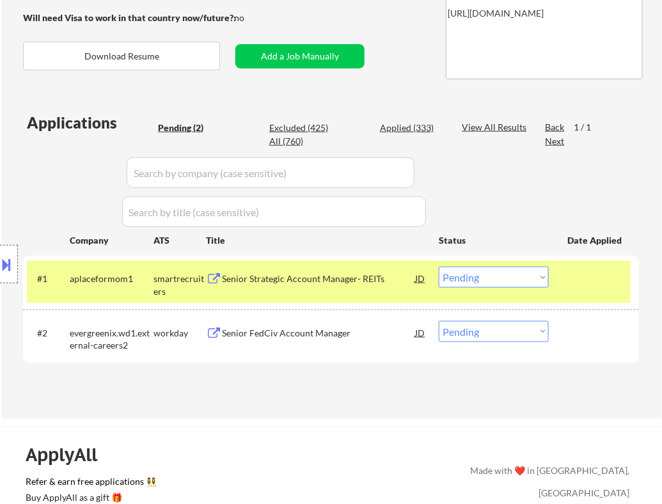
click at [350, 279] on div "Senior Strategic Account Manager- REITs" at bounding box center [318, 278] width 193 height 13
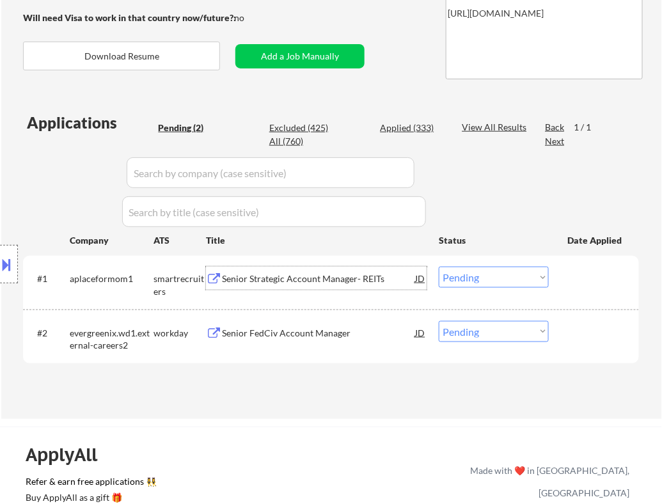
click at [500, 285] on select "Choose an option... Pending Applied Excluded (Questions) Excluded (Expired) Exc…" at bounding box center [494, 277] width 110 height 21
click at [439, 267] on select "Choose an option... Pending Applied Excluded (Questions) Excluded (Expired) Exc…" at bounding box center [494, 277] width 110 height 21
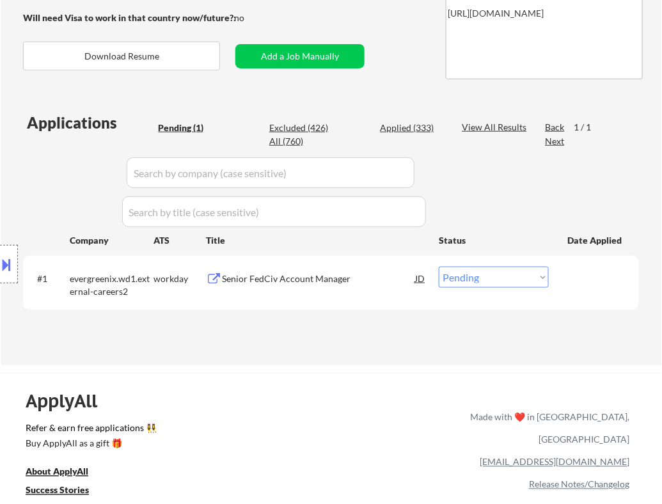
click at [370, 282] on div "Senior FedCiv Account Manager" at bounding box center [318, 278] width 193 height 13
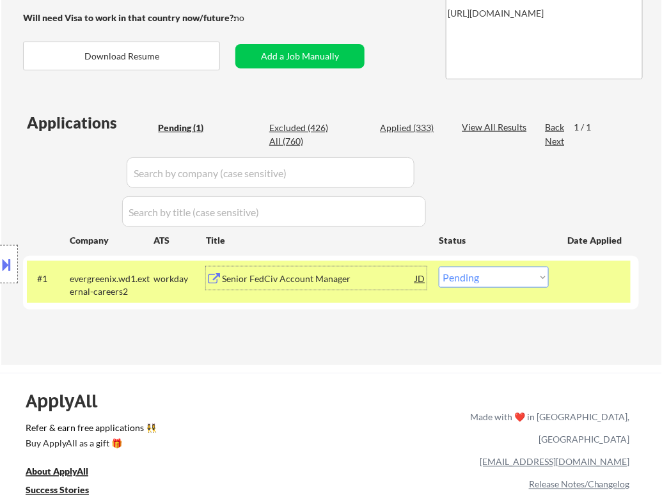
click at [503, 279] on select "Choose an option... Pending Applied Excluded (Questions) Excluded (Expired) Exc…" at bounding box center [494, 277] width 110 height 21
select select ""excluded__bad_match_""
click at [439, 267] on select "Choose an option... Pending Applied Excluded (Questions) Excluded (Expired) Exc…" at bounding box center [494, 277] width 110 height 21
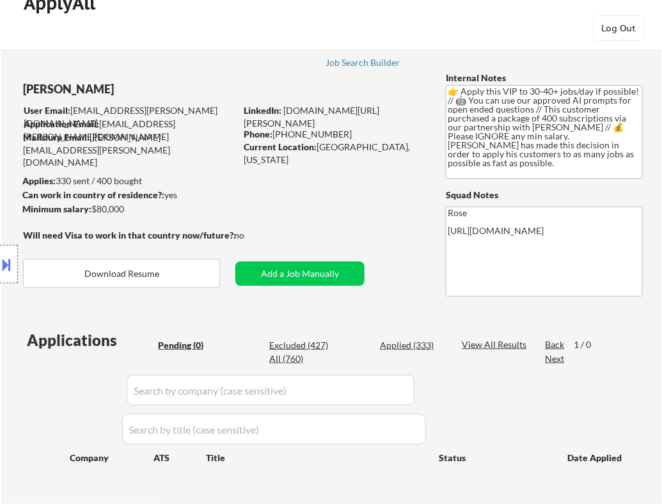
scroll to position [24, 0]
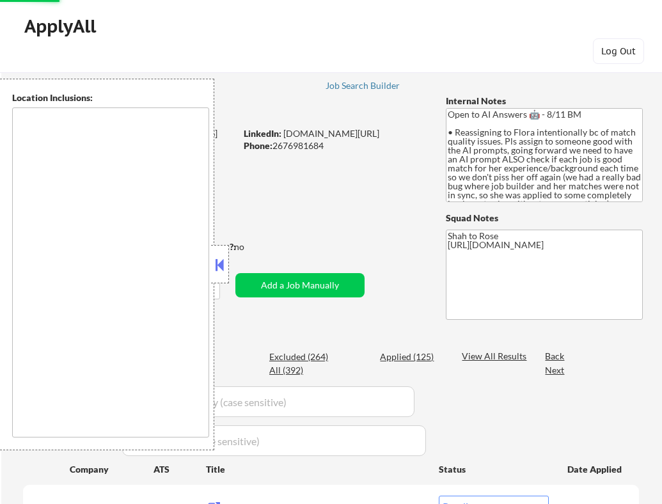
select select ""pending""
click at [219, 264] on button at bounding box center [220, 264] width 14 height 19
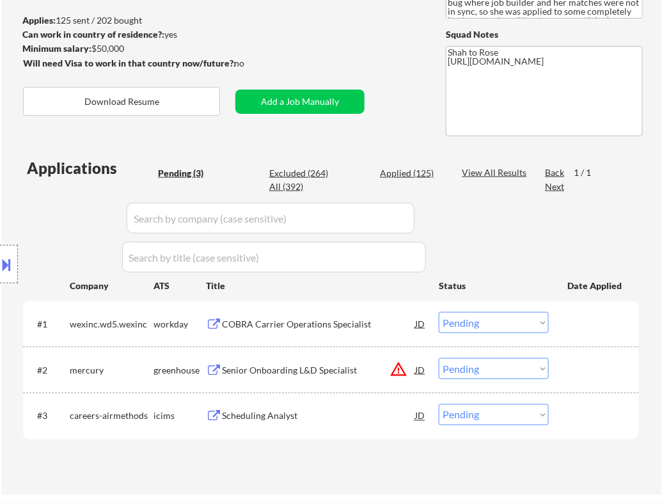
scroll to position [184, 0]
click at [388, 336] on div "#1 wexinc.wd5.wexinc workday COBRA Carrier Operations Specialist JD Choose an o…" at bounding box center [329, 323] width 604 height 35
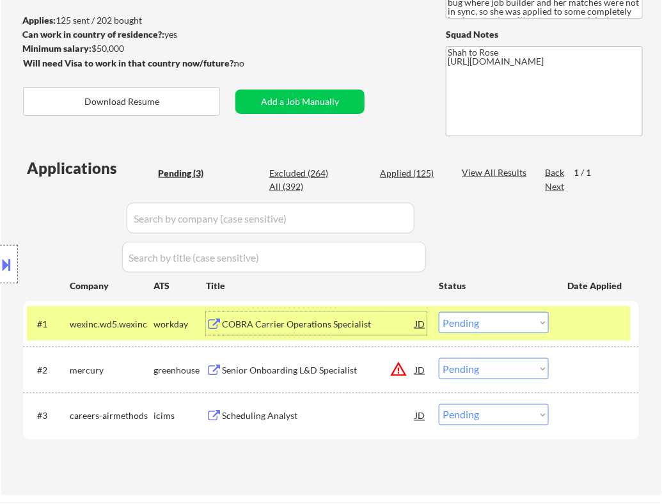
click at [388, 322] on div "COBRA Carrier Operations Specialist" at bounding box center [318, 324] width 193 height 13
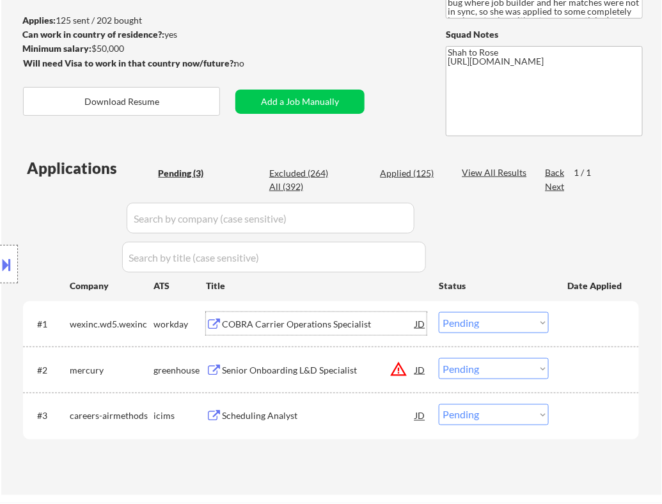
click at [494, 327] on select "Choose an option... Pending Applied Excluded (Questions) Excluded (Expired) Exc…" at bounding box center [494, 322] width 110 height 21
click at [439, 312] on select "Choose an option... Pending Applied Excluded (Questions) Excluded (Expired) Exc…" at bounding box center [494, 322] width 110 height 21
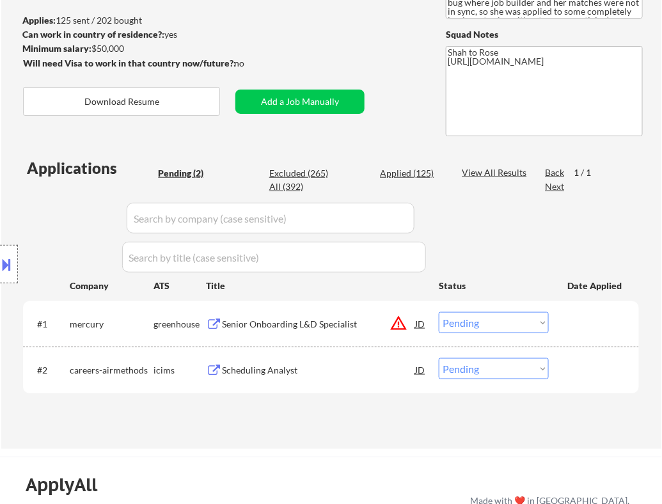
click at [367, 322] on div "Senior Onboarding L&D Specialist" at bounding box center [318, 324] width 193 height 13
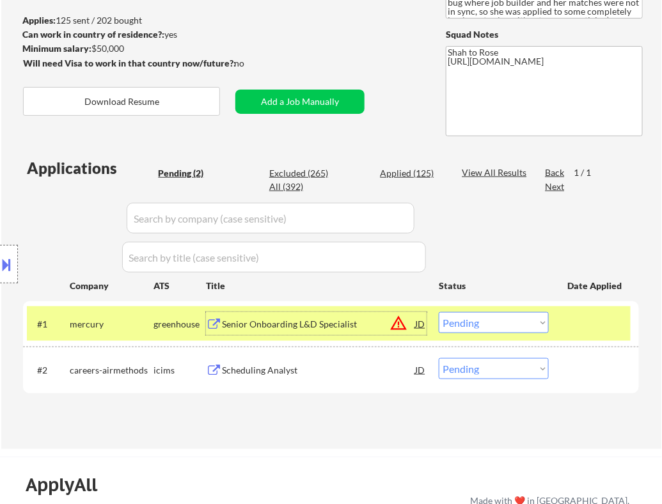
click at [468, 321] on select "Choose an option... Pending Applied Excluded (Questions) Excluded (Expired) Exc…" at bounding box center [494, 322] width 110 height 21
click at [439, 312] on select "Choose an option... Pending Applied Excluded (Questions) Excluded (Expired) Exc…" at bounding box center [494, 322] width 110 height 21
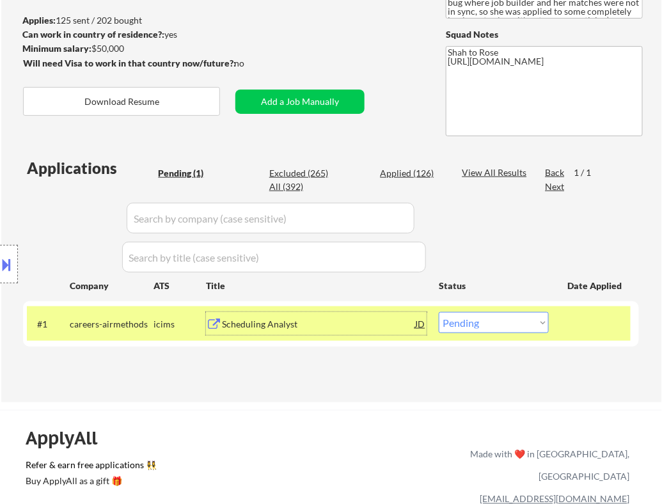
click at [335, 326] on div "Scheduling Analyst" at bounding box center [318, 324] width 193 height 13
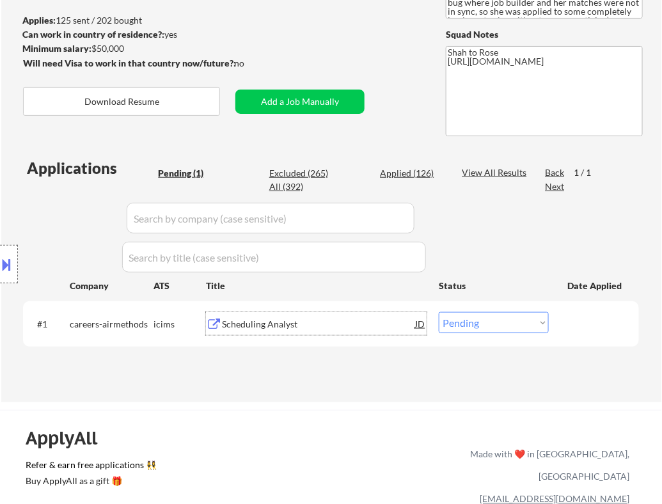
scroll to position [42, 0]
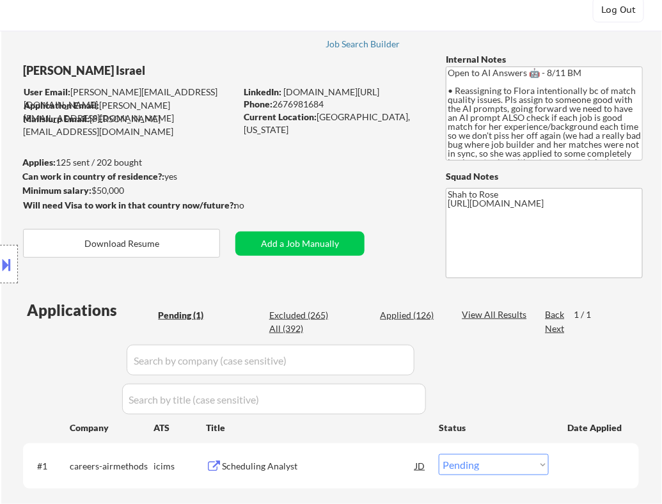
drag, startPoint x: 327, startPoint y: 103, endPoint x: 276, endPoint y: 106, distance: 51.3
click at [276, 106] on div "Phone: [PHONE_NUMBER]" at bounding box center [334, 104] width 181 height 13
copy div "2676981684"
click at [8, 266] on button at bounding box center [7, 264] width 14 height 21
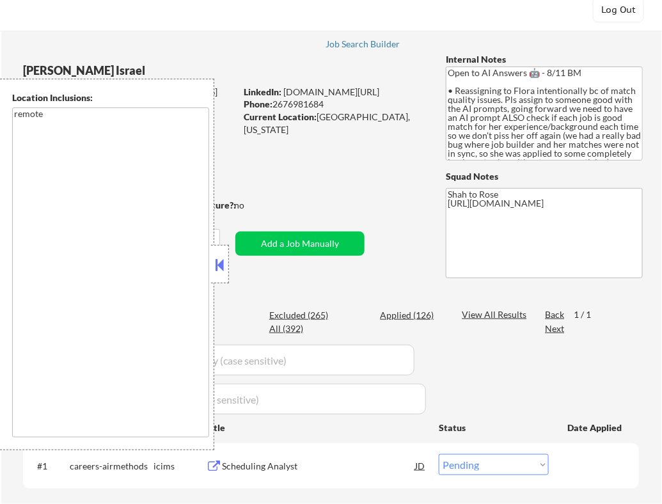
click at [223, 264] on button at bounding box center [220, 264] width 14 height 19
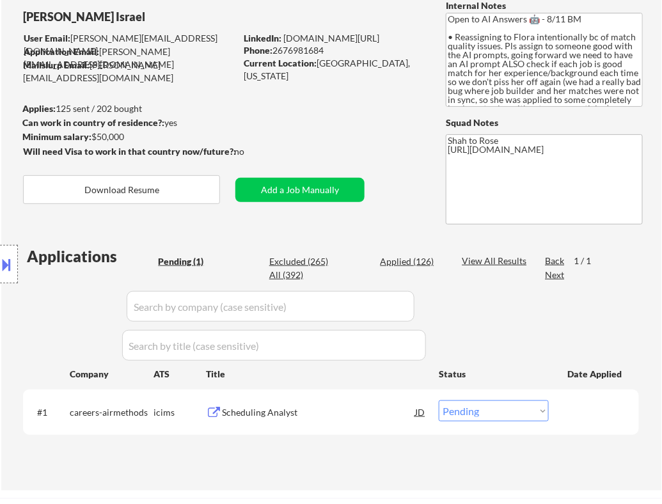
scroll to position [113, 0]
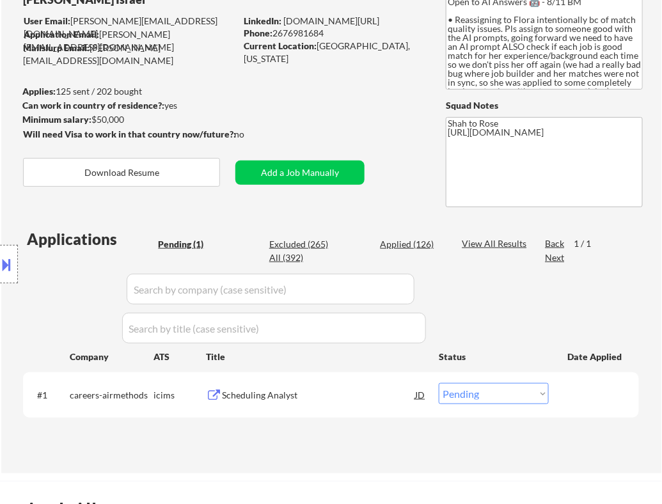
click at [462, 394] on select "Choose an option... Pending Applied Excluded (Questions) Excluded (Expired) Exc…" at bounding box center [494, 393] width 110 height 21
select select ""applied""
click at [439, 383] on select "Choose an option... Pending Applied Excluded (Questions) Excluded (Expired) Exc…" at bounding box center [494, 393] width 110 height 21
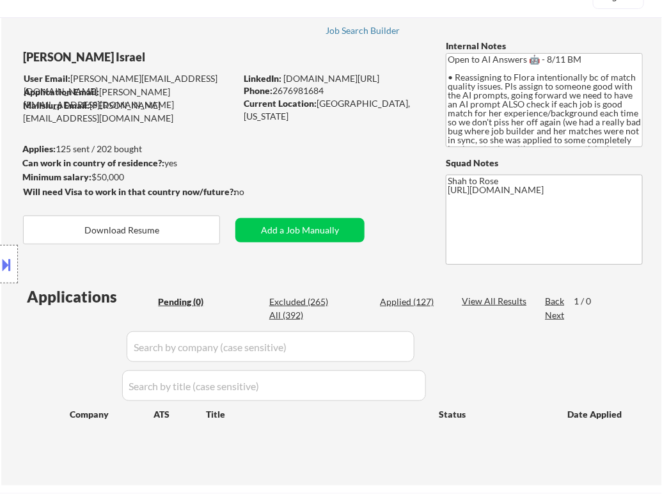
scroll to position [42, 0]
